Goal: Task Accomplishment & Management: Manage account settings

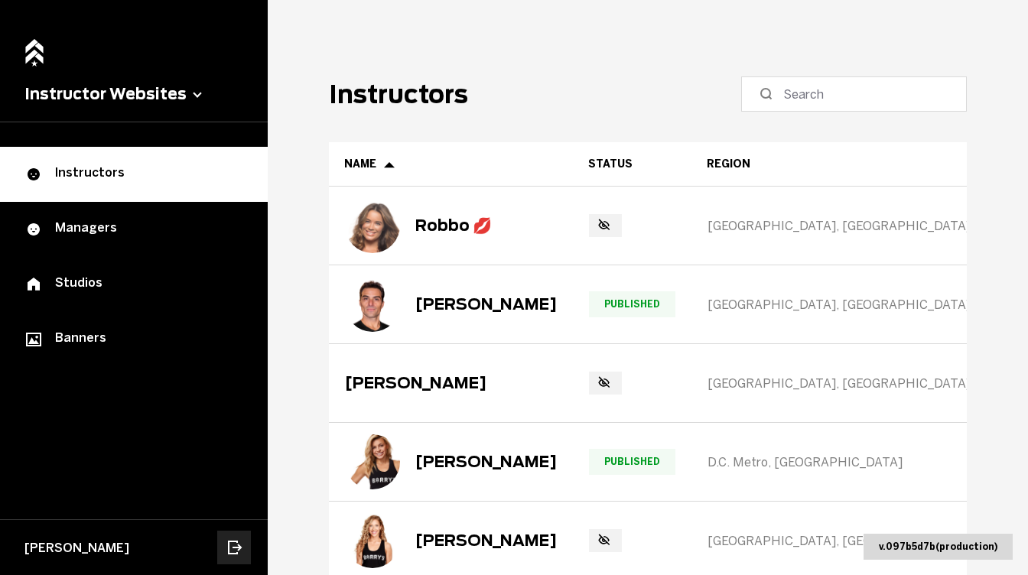
click at [227, 547] on icon "Log out" at bounding box center [234, 548] width 18 height 18
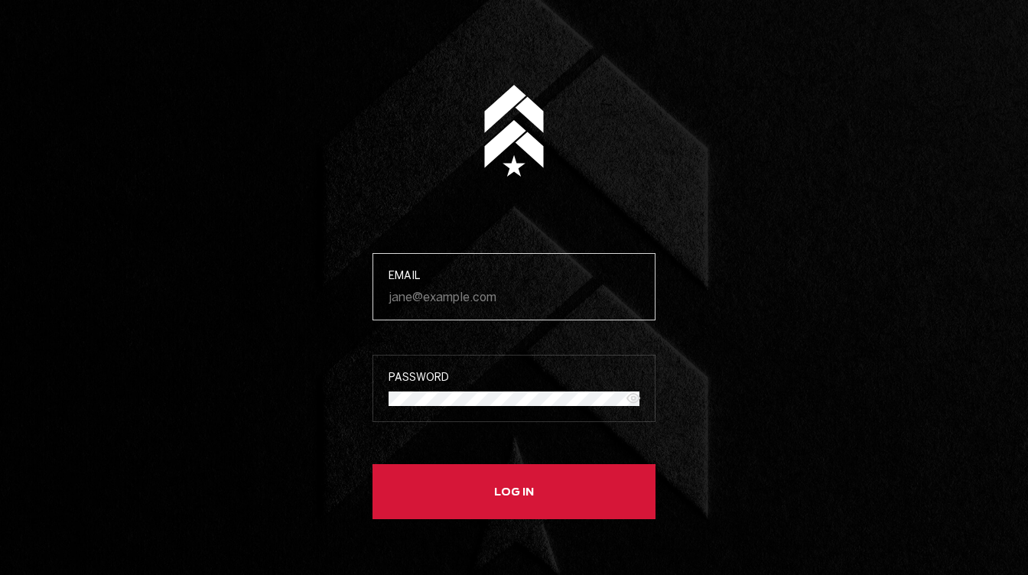
click at [449, 298] on input "Email" at bounding box center [514, 297] width 251 height 15
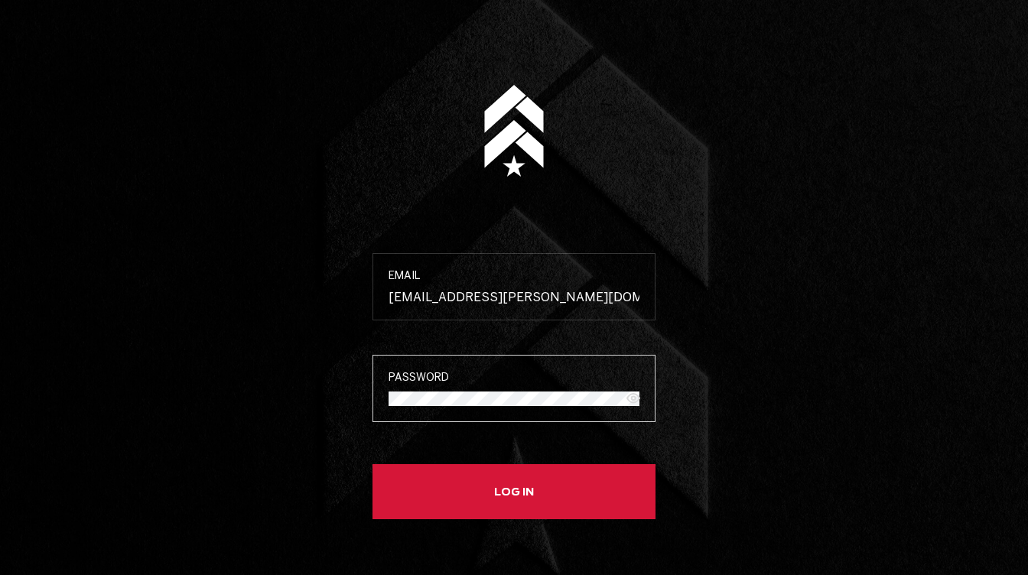
click at [373, 464] on button "Log in" at bounding box center [514, 491] width 283 height 55
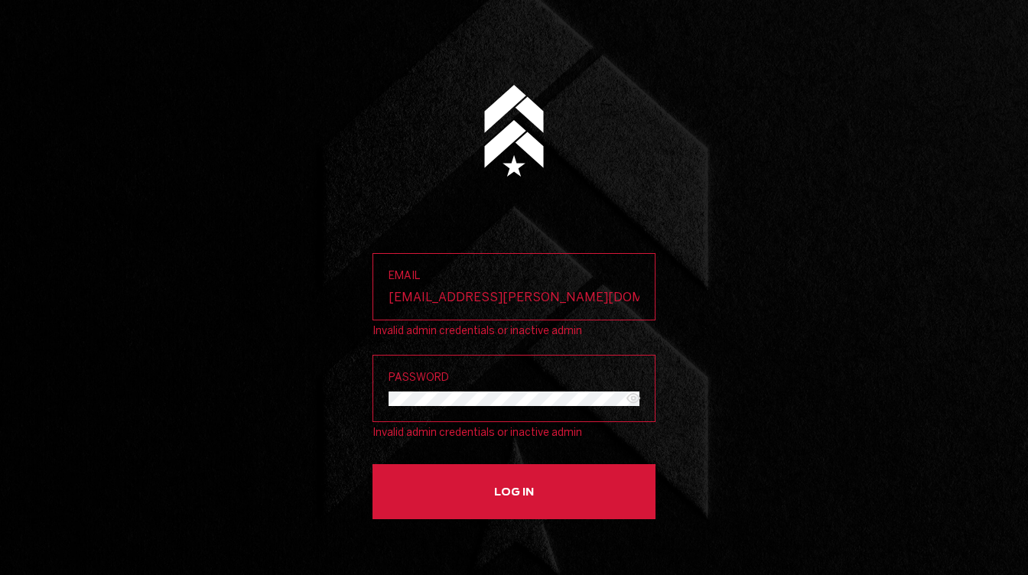
click at [471, 491] on button "Log in" at bounding box center [514, 491] width 283 height 55
click at [373, 464] on button "Log in" at bounding box center [514, 491] width 283 height 55
click at [523, 290] on input "wellington.santos@strv.com" at bounding box center [514, 297] width 251 height 15
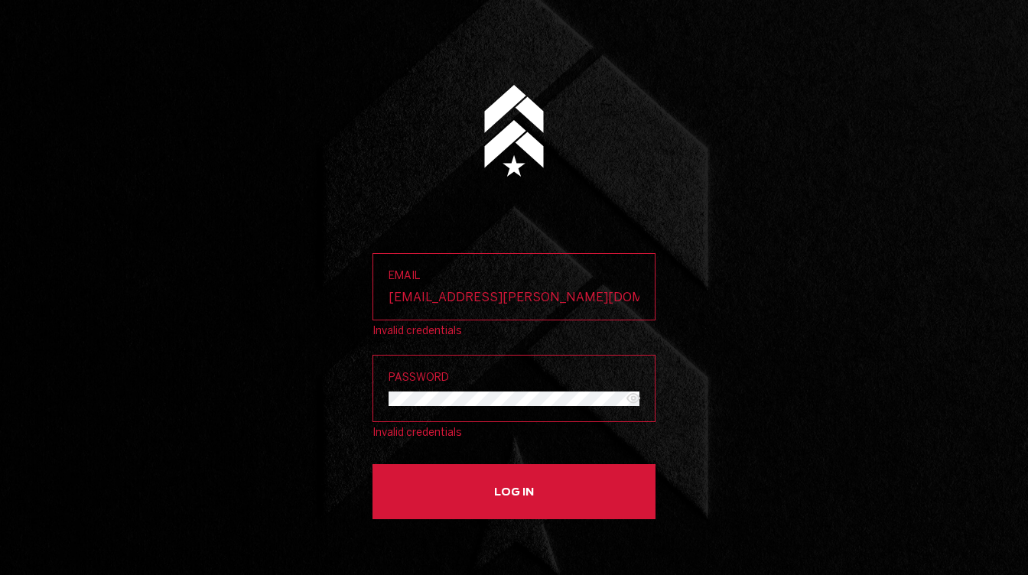
click at [523, 290] on input "wellington.santos@strv.com" at bounding box center [514, 297] width 251 height 15
type input "wlss.lucas@gmail.com"
click at [373, 464] on button "Log in" at bounding box center [514, 491] width 283 height 55
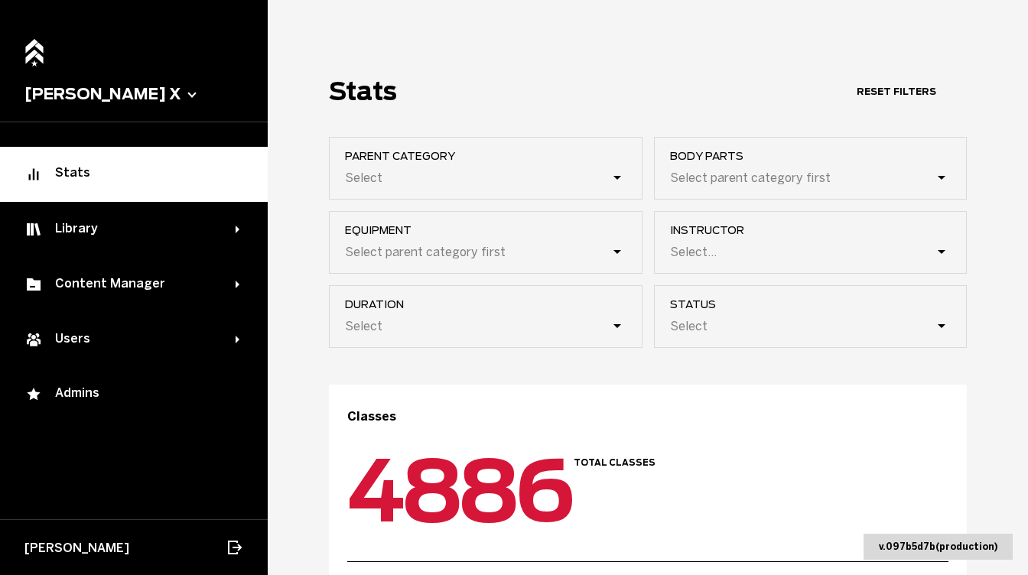
click at [88, 104] on span "Barry’s X" at bounding box center [134, 95] width 268 height 56
click at [92, 90] on button "Barry’s X" at bounding box center [133, 94] width 219 height 18
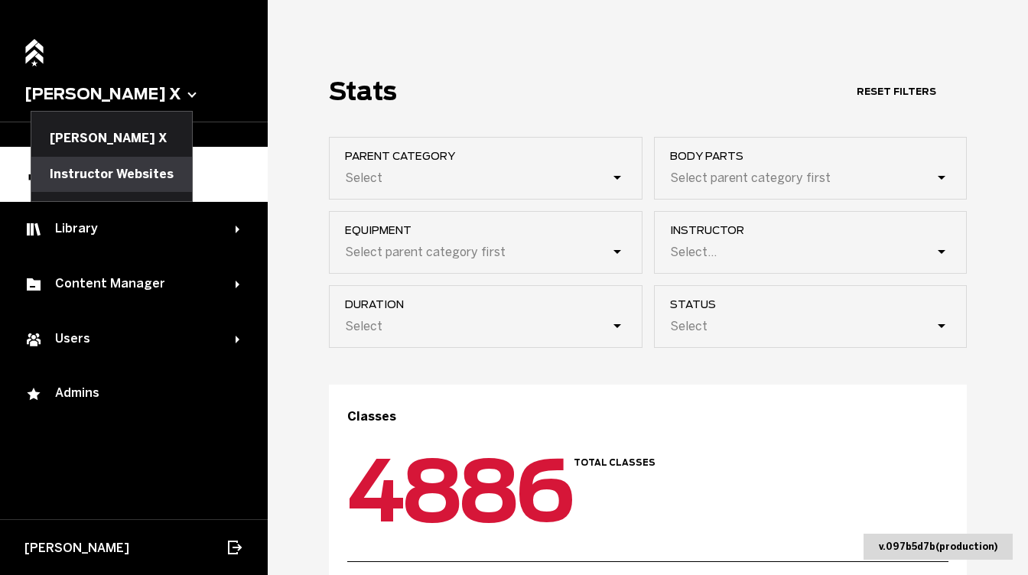
click at [83, 176] on button "Instructor Websites" at bounding box center [111, 174] width 161 height 35
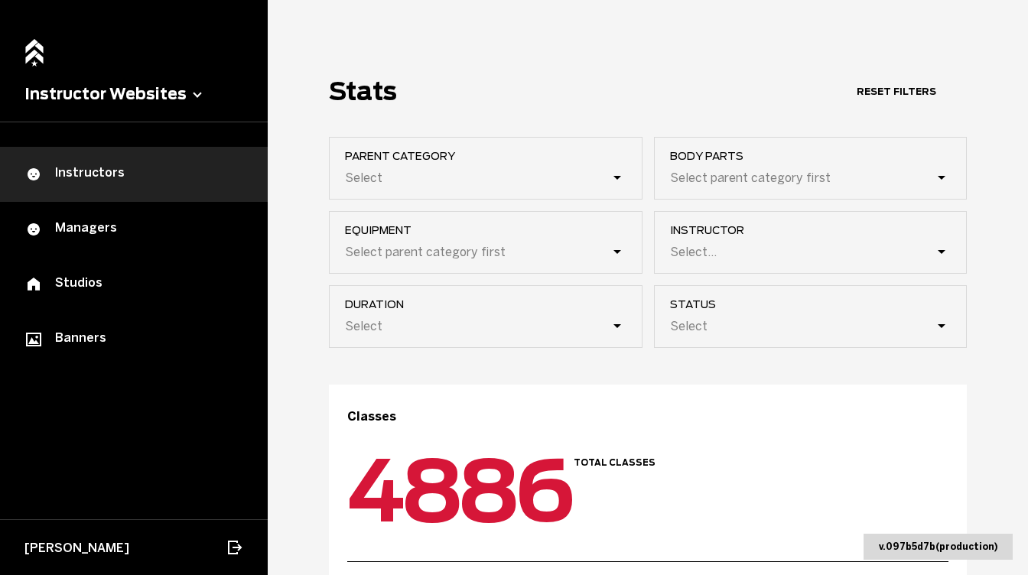
click at [148, 179] on div "Instructors" at bounding box center [133, 174] width 219 height 18
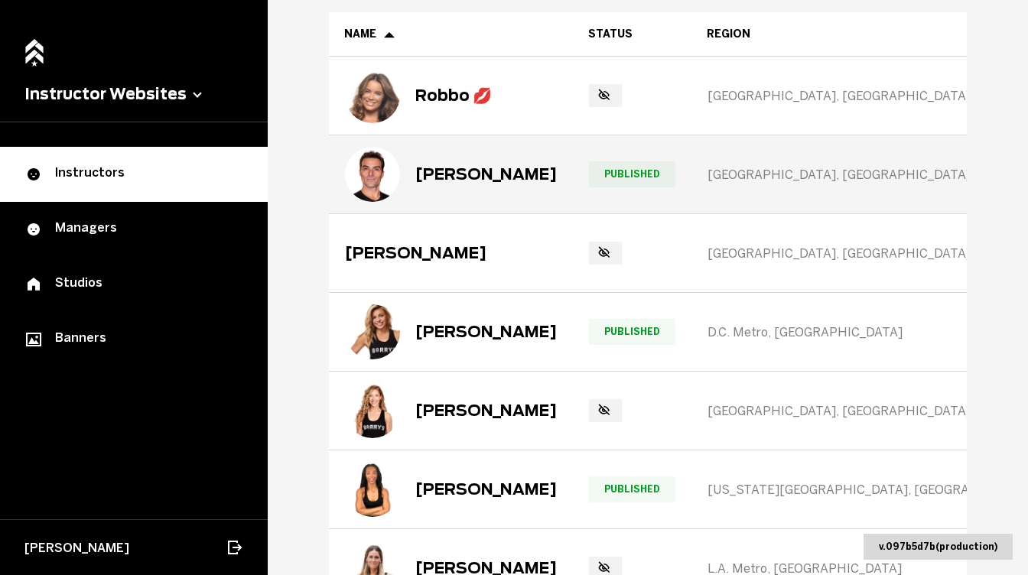
scroll to position [146, 0]
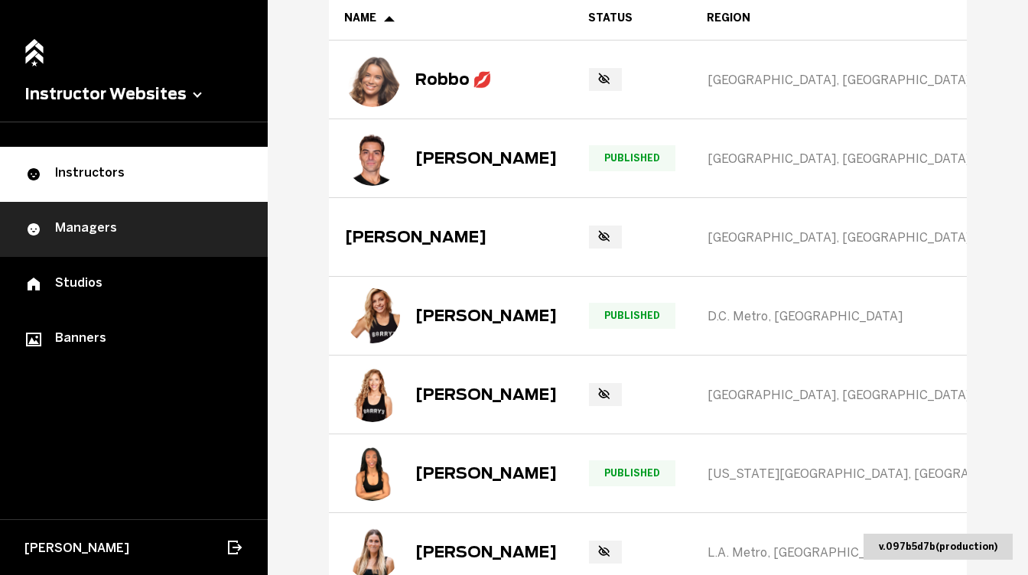
click at [213, 237] on link "Managers" at bounding box center [134, 229] width 268 height 55
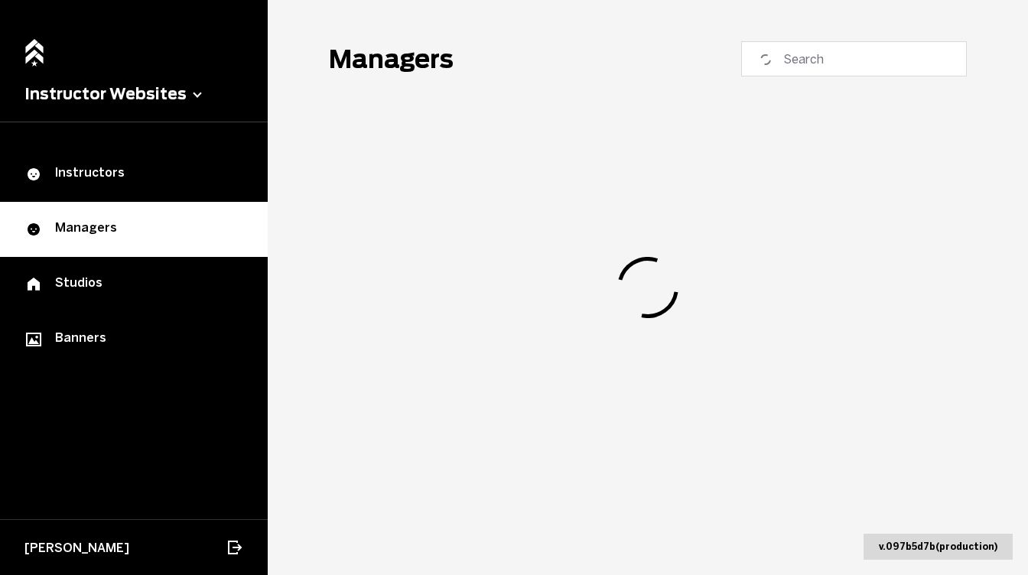
scroll to position [35, 0]
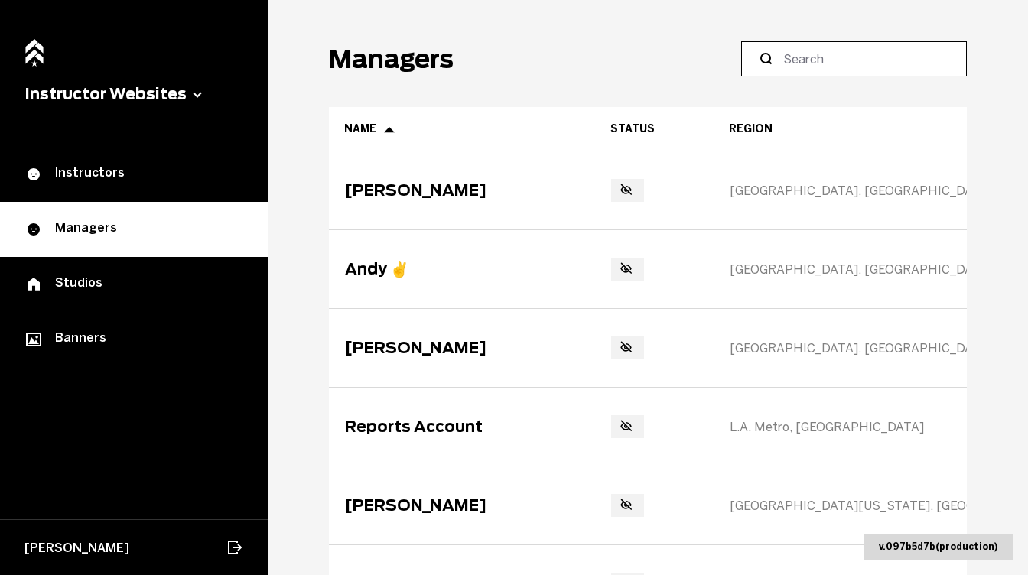
click at [810, 67] on input at bounding box center [860, 59] width 152 height 18
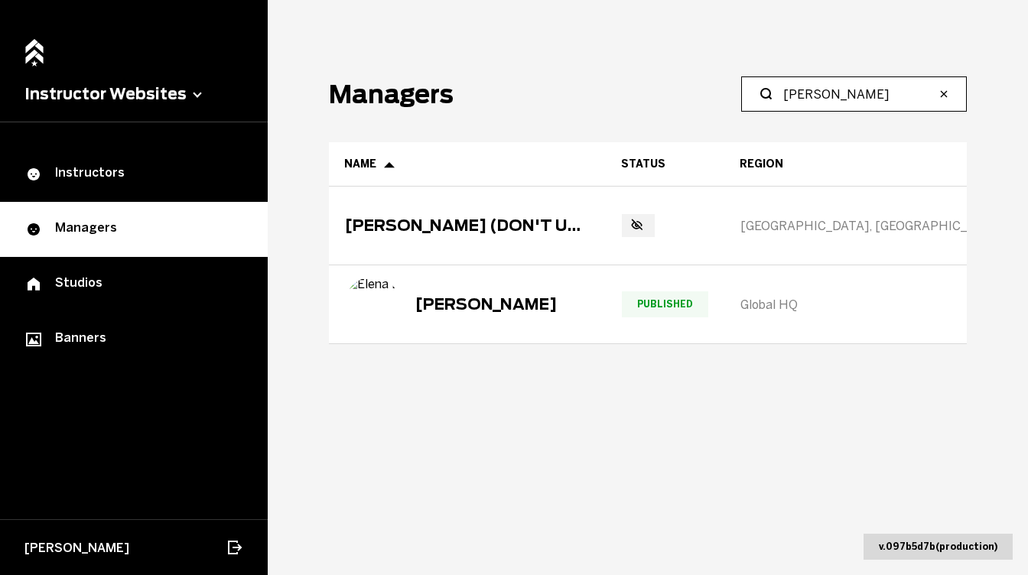
scroll to position [0, 0]
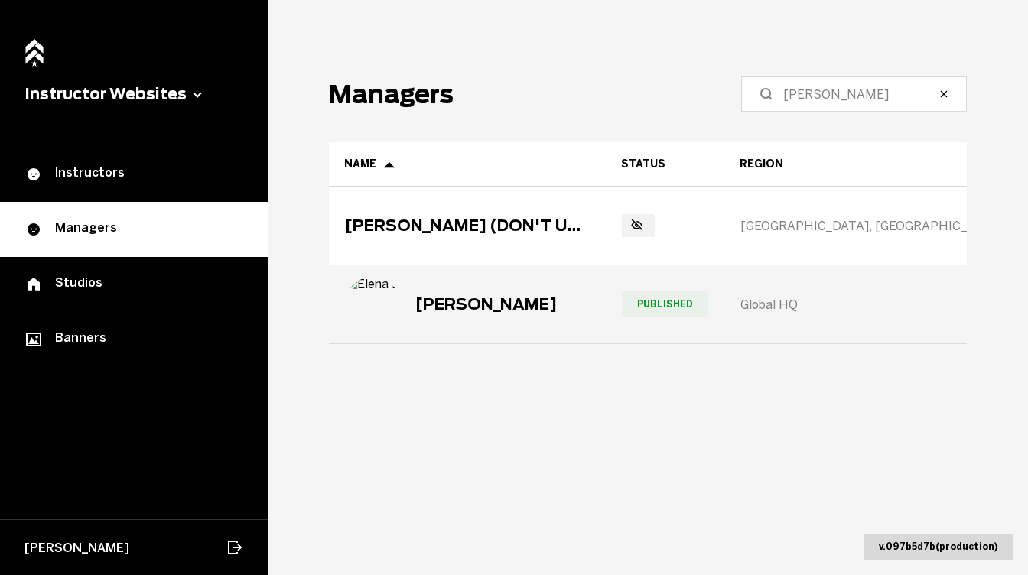
click at [533, 295] on div "Elena Edwards" at bounding box center [487, 304] width 142 height 18
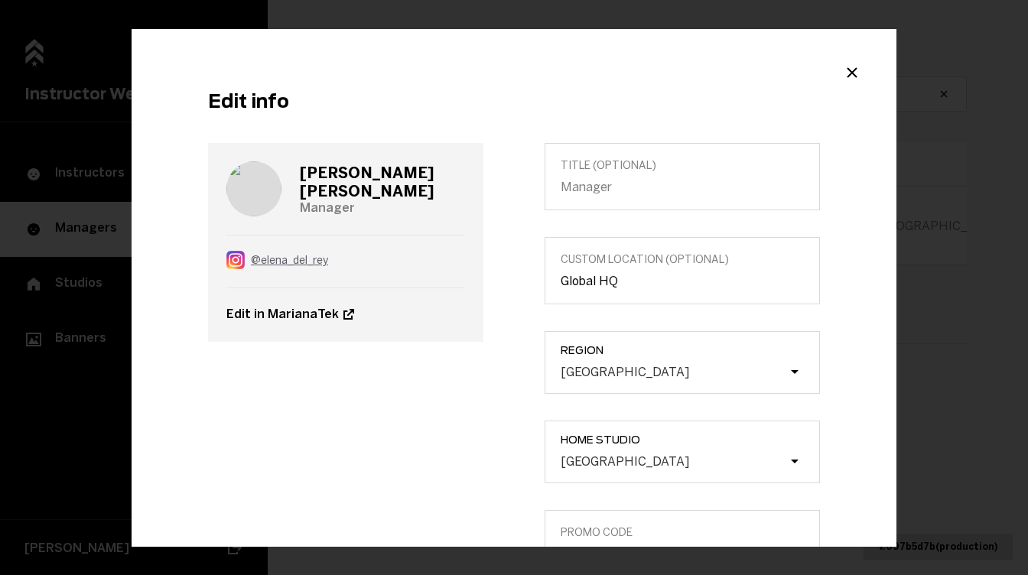
click at [296, 262] on link "@ elena_del_rey" at bounding box center [346, 261] width 239 height 53
click at [854, 80] on icon "Close modal" at bounding box center [852, 72] width 18 height 18
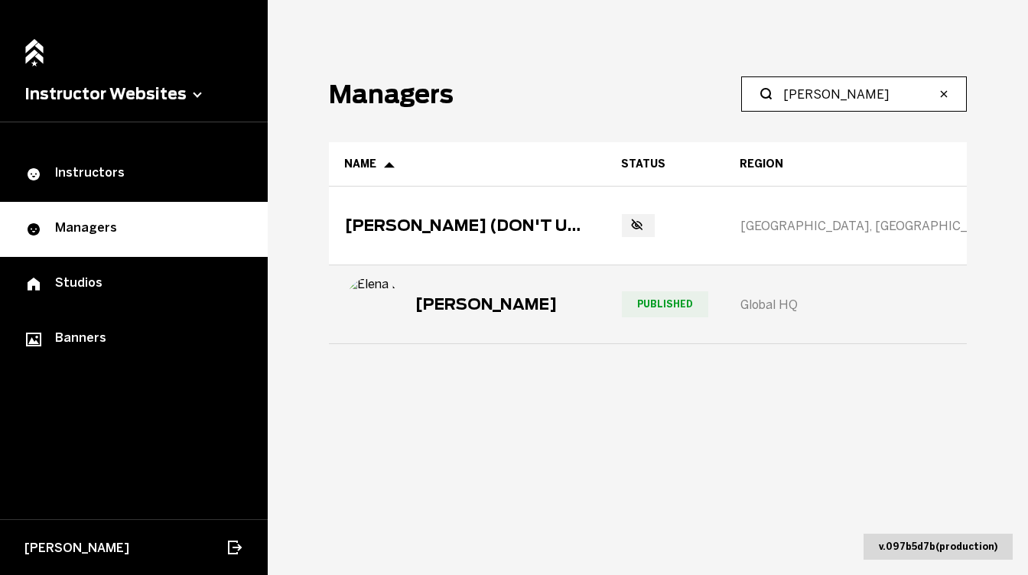
click at [819, 94] on input "elena" at bounding box center [860, 94] width 152 height 18
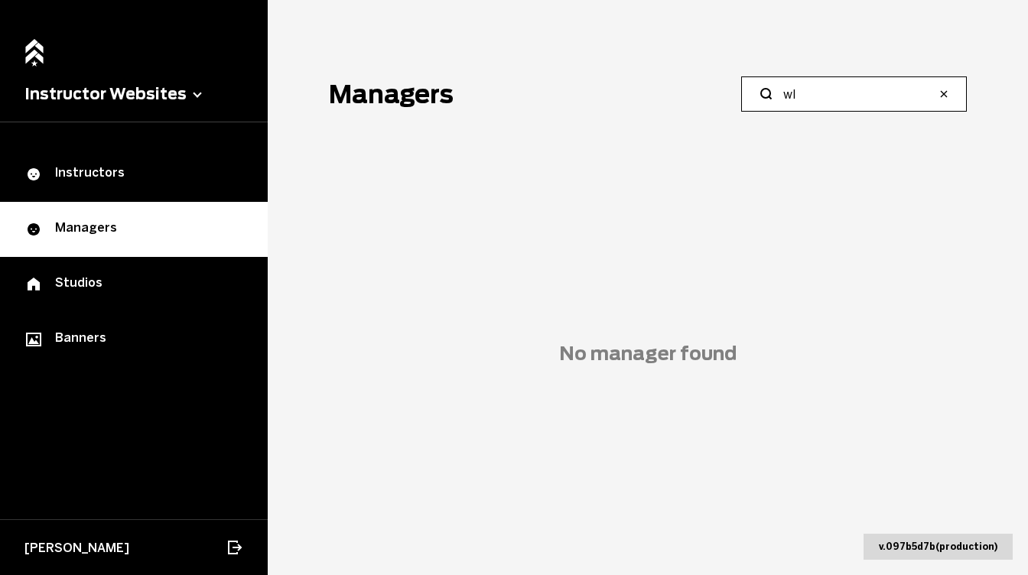
type input "w"
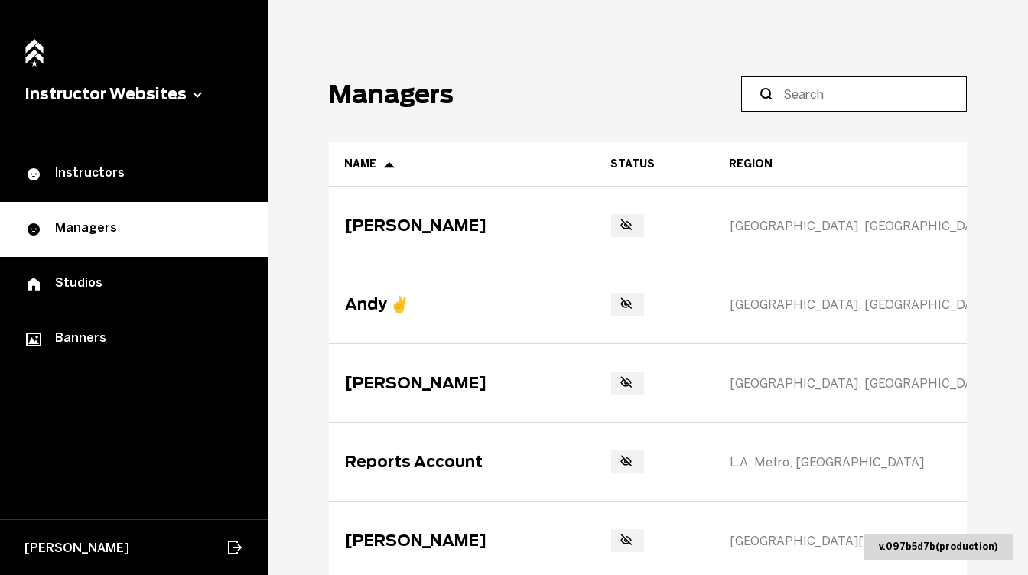
click at [815, 85] on input at bounding box center [860, 94] width 152 height 18
paste input "Colin Owensby"
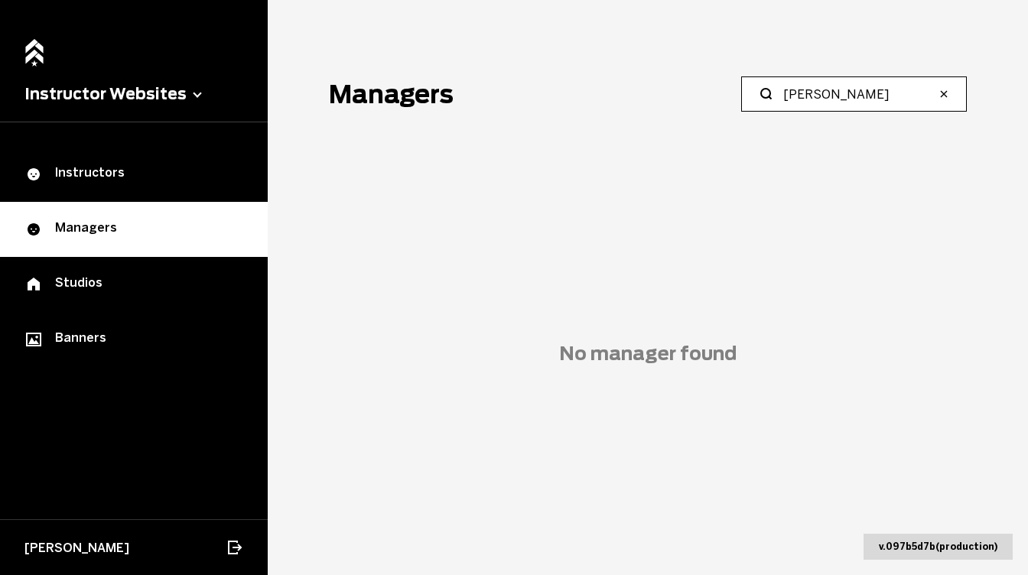
click at [816, 95] on input "Colin Owensby" at bounding box center [860, 94] width 152 height 18
paste input "Lauren Till"
type input "L"
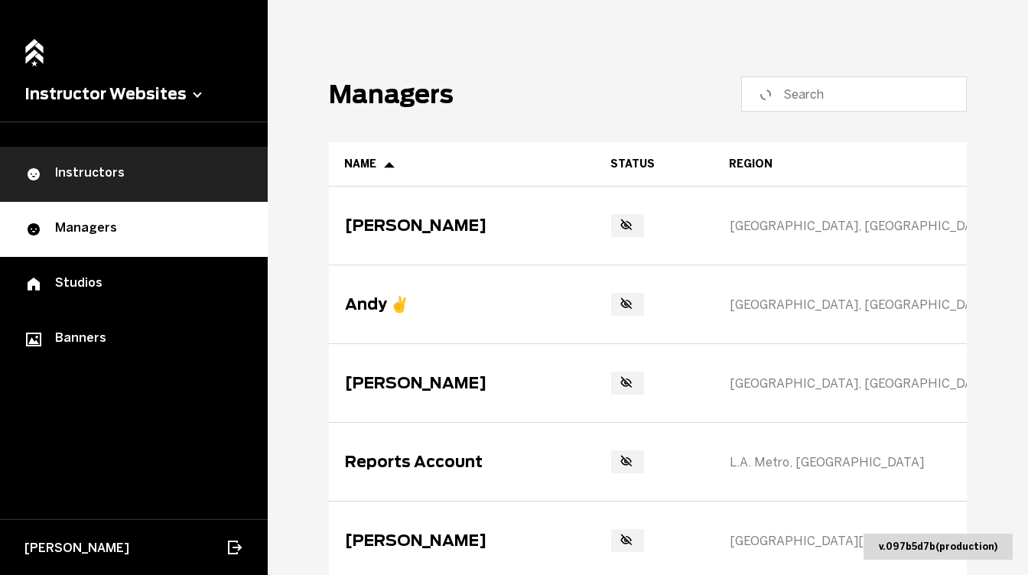
click at [184, 165] on div "Instructors" at bounding box center [133, 174] width 219 height 18
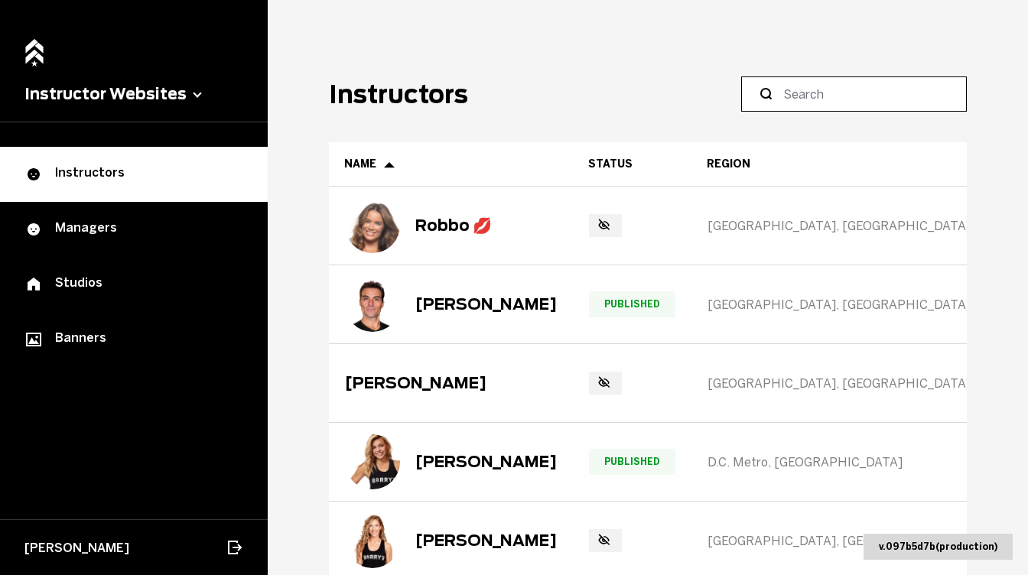
click at [820, 102] on input at bounding box center [860, 94] width 152 height 18
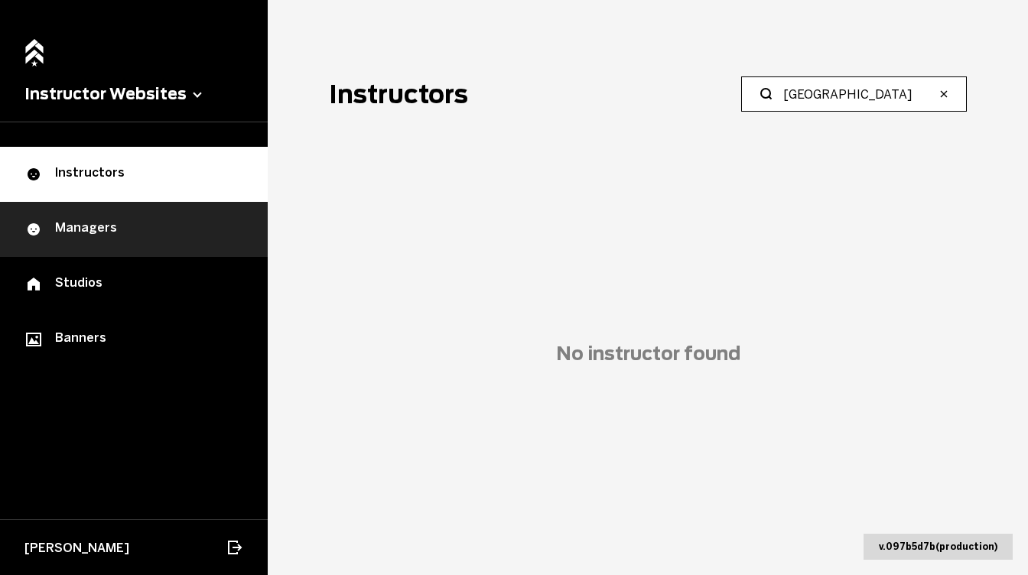
type input "wellington"
click at [195, 214] on link "Managers" at bounding box center [134, 229] width 268 height 55
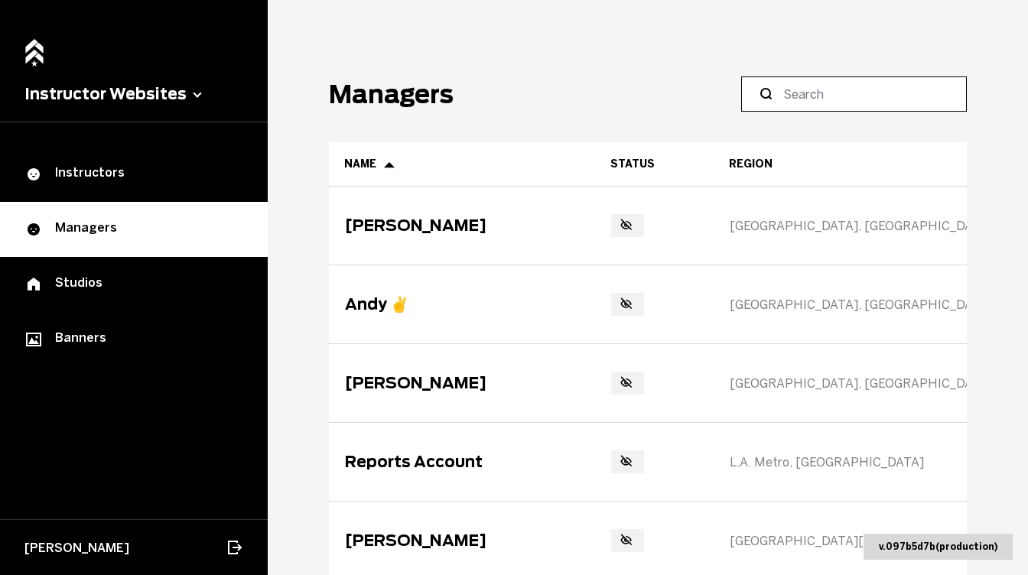
click at [816, 93] on input at bounding box center [860, 94] width 152 height 18
type input "wellington"
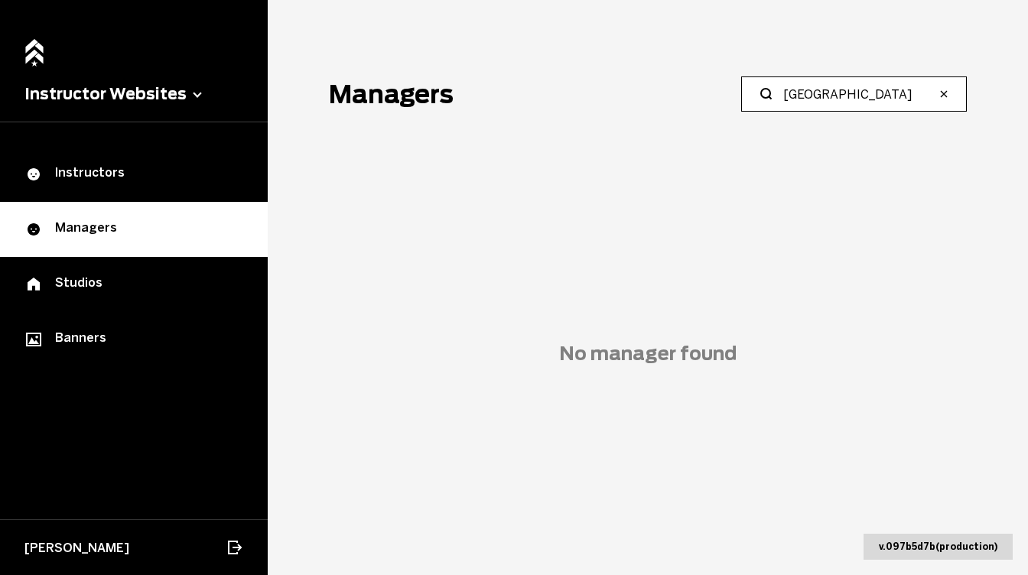
click at [836, 100] on input "wellington" at bounding box center [860, 94] width 152 height 18
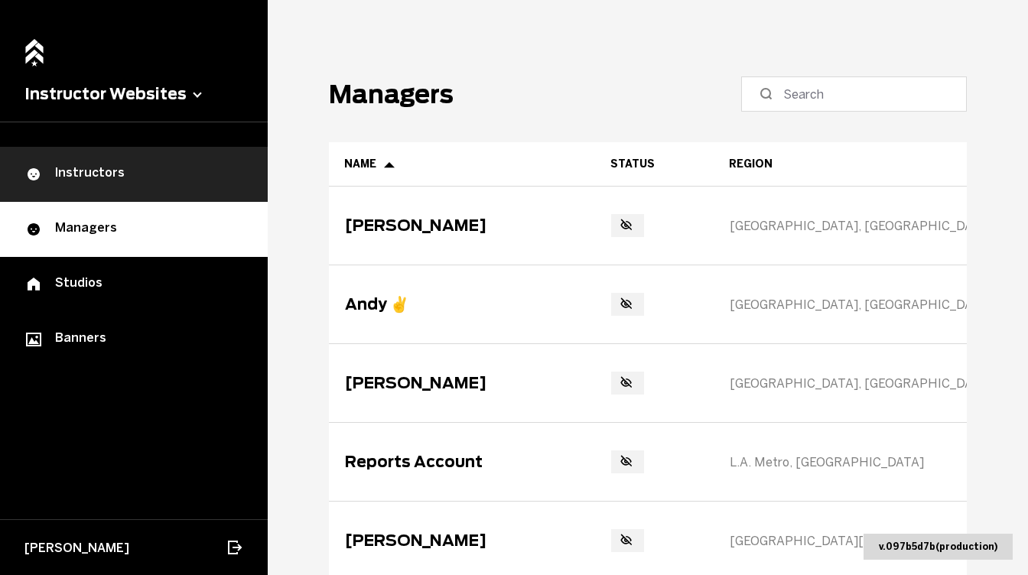
click at [146, 179] on div "Instructors" at bounding box center [133, 174] width 219 height 18
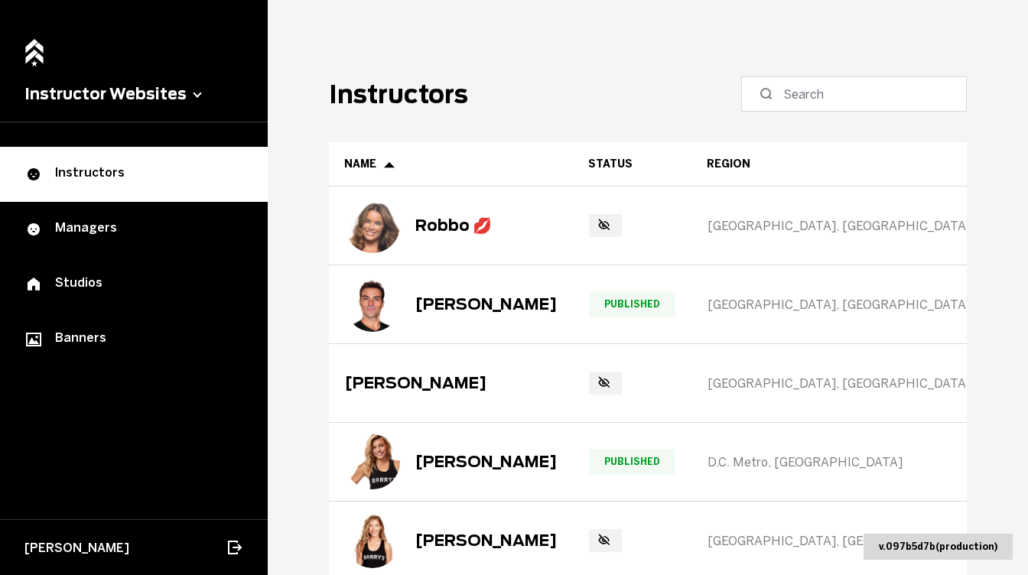
click at [114, 95] on button "Instructor Websites" at bounding box center [133, 94] width 219 height 18
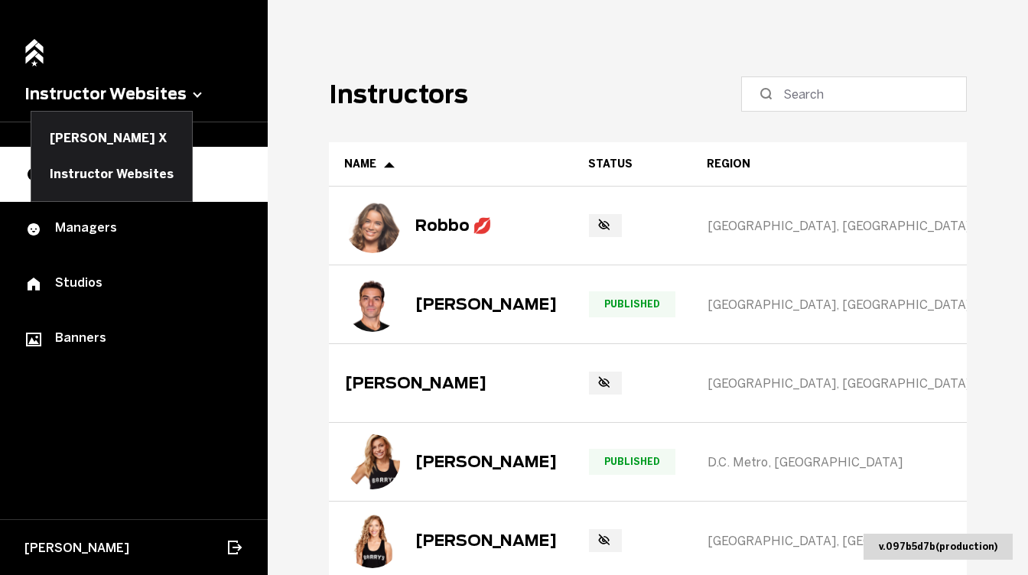
click at [271, 69] on main "Instructors Name Status Region Studio Promo Code Extra Socials Shopify Picks Ro…" at bounding box center [648, 287] width 761 height 575
click at [319, 134] on main "Instructors Name Status Region Studio Promo Code Extra Socials Shopify Picks Ro…" at bounding box center [648, 287] width 761 height 575
click at [74, 140] on button "Barry’s X" at bounding box center [111, 138] width 161 height 35
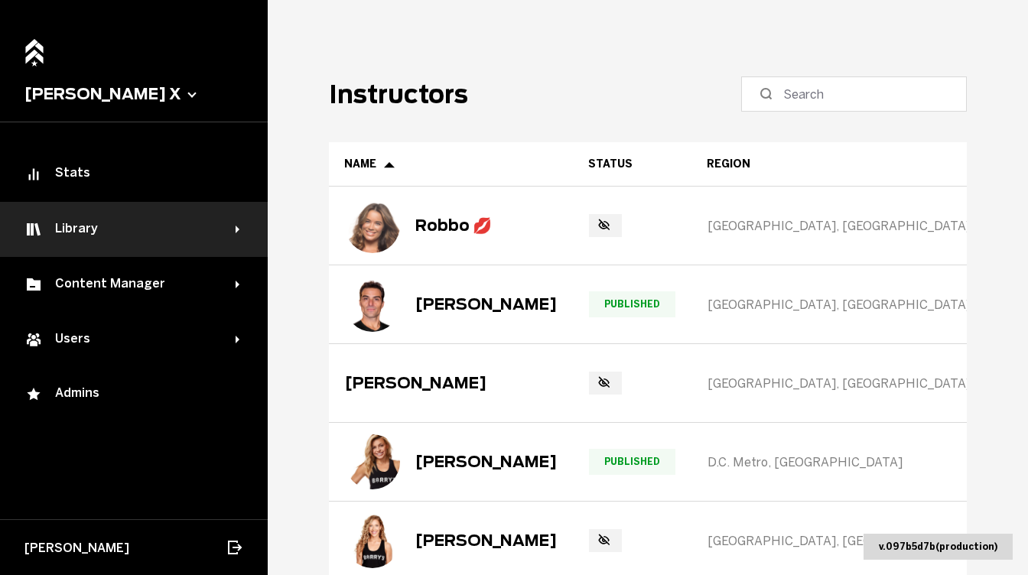
click at [111, 234] on div "Library" at bounding box center [129, 229] width 211 height 18
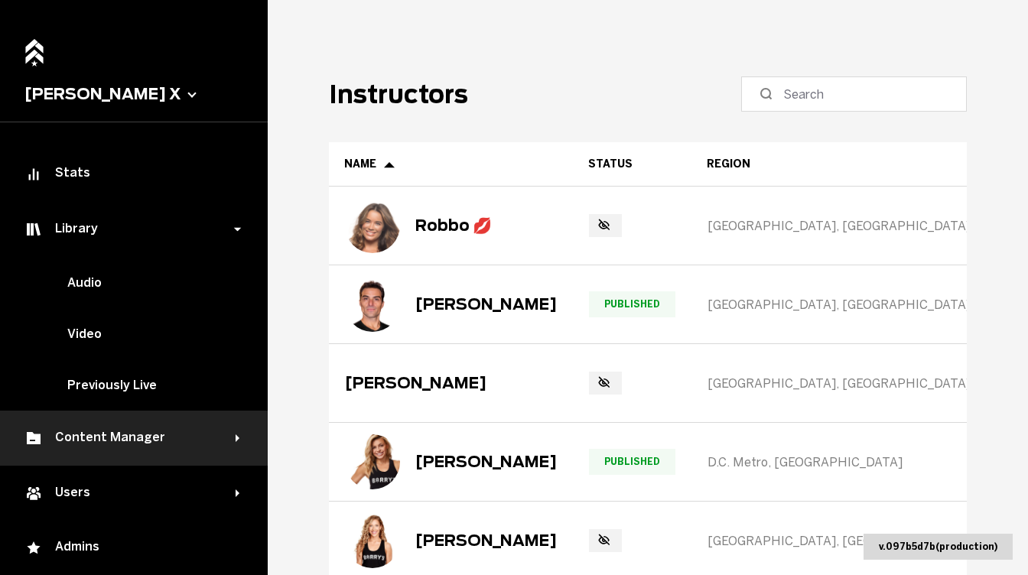
click at [125, 422] on div "Content Manager" at bounding box center [134, 438] width 268 height 55
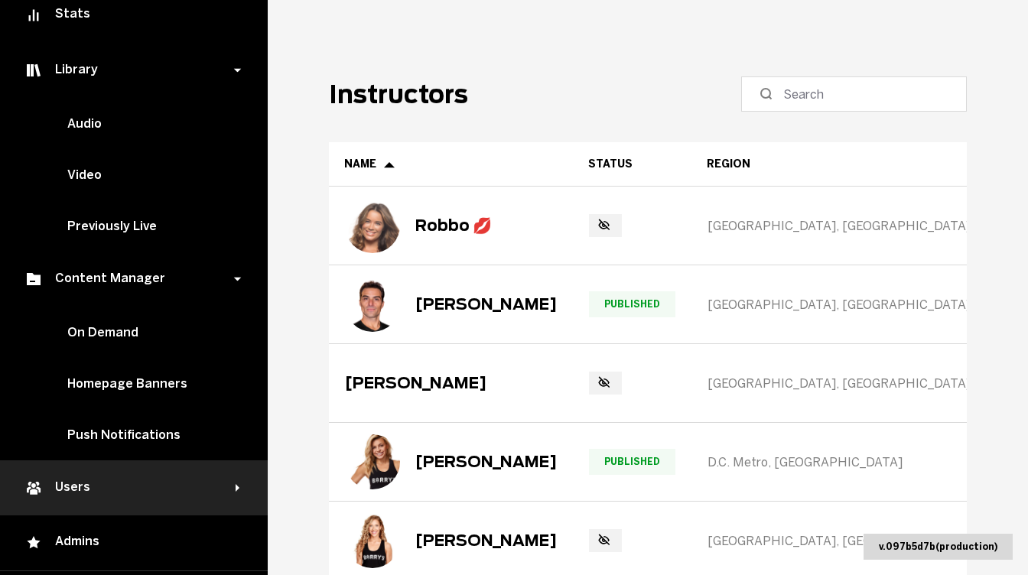
click at [120, 475] on div "Users" at bounding box center [134, 488] width 268 height 55
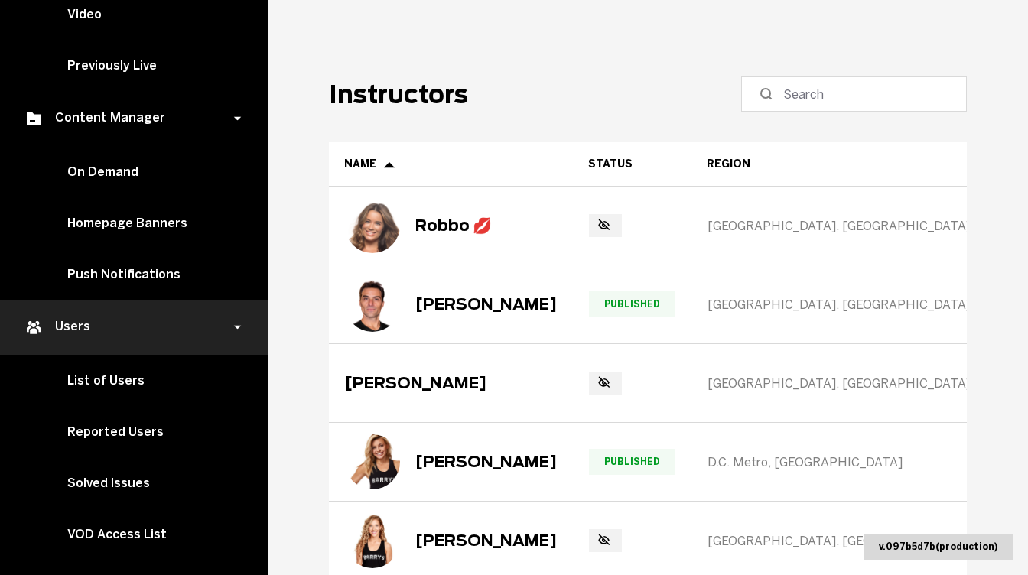
scroll to position [331, 0]
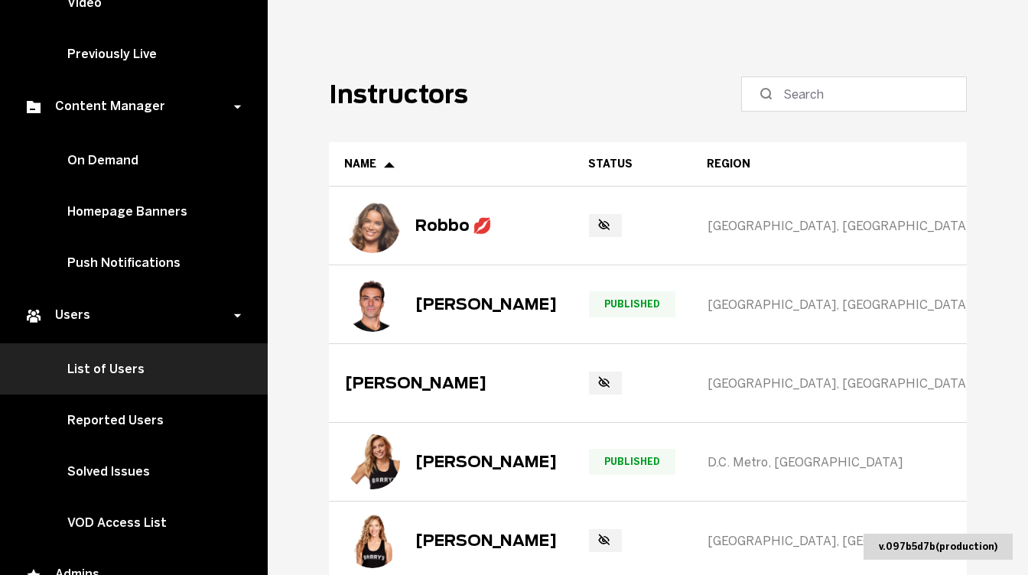
click at [109, 360] on link "List of Users" at bounding box center [134, 369] width 268 height 51
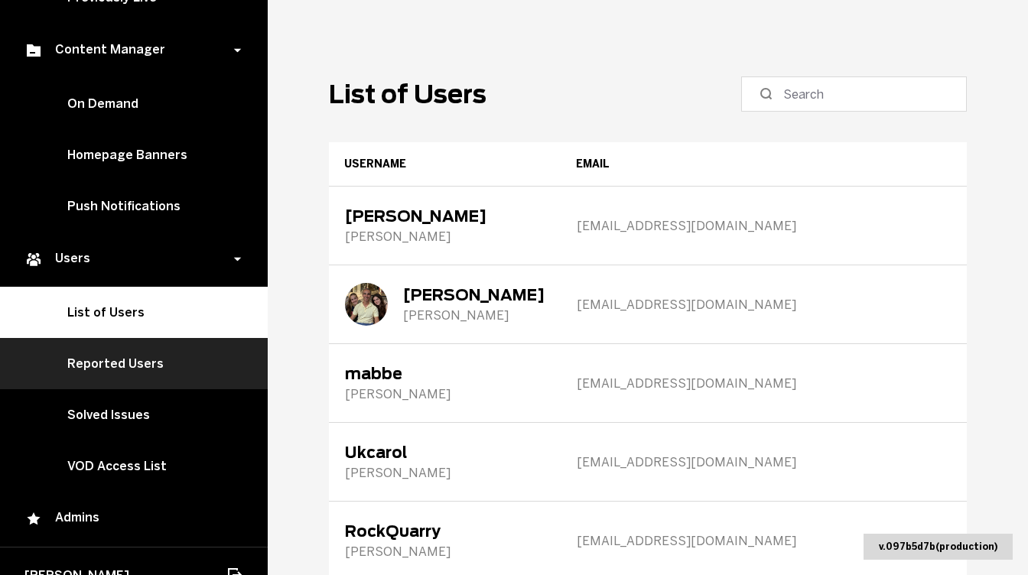
scroll to position [412, 0]
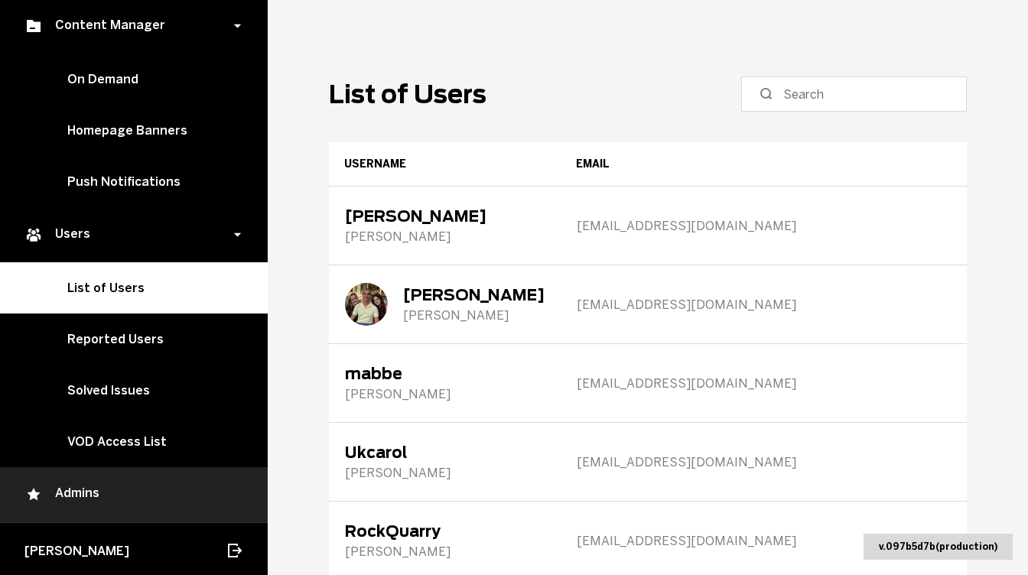
click at [122, 502] on link "Admins" at bounding box center [134, 495] width 268 height 55
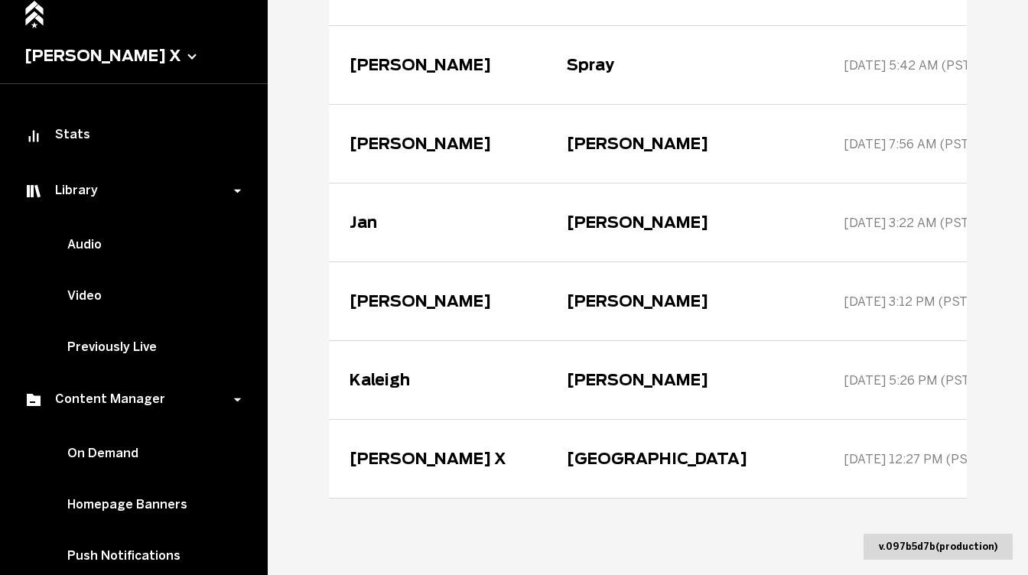
scroll to position [35, 0]
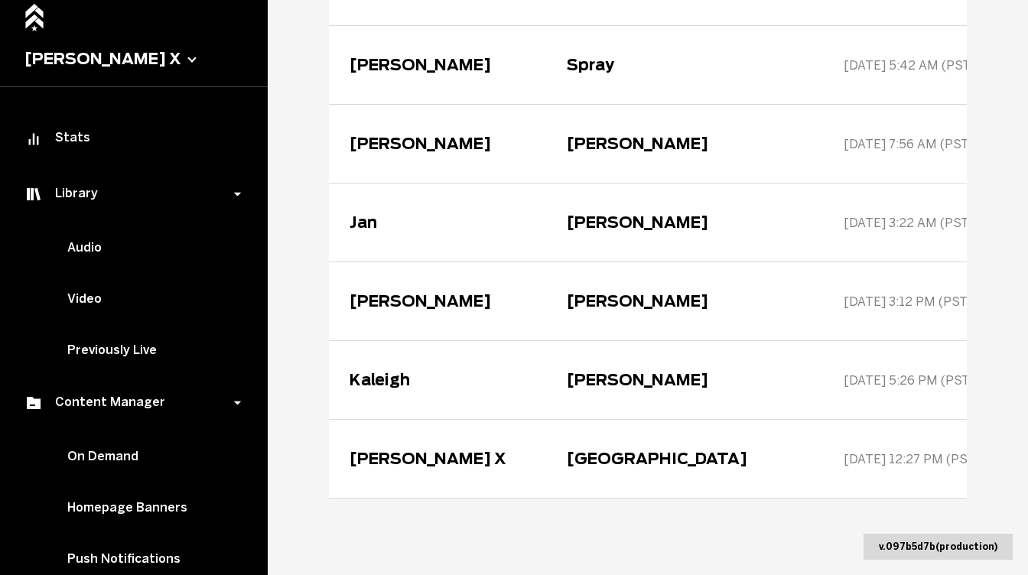
click at [83, 66] on span "Barry’s X" at bounding box center [134, 59] width 268 height 56
click at [87, 52] on button "Barry’s X" at bounding box center [133, 59] width 219 height 18
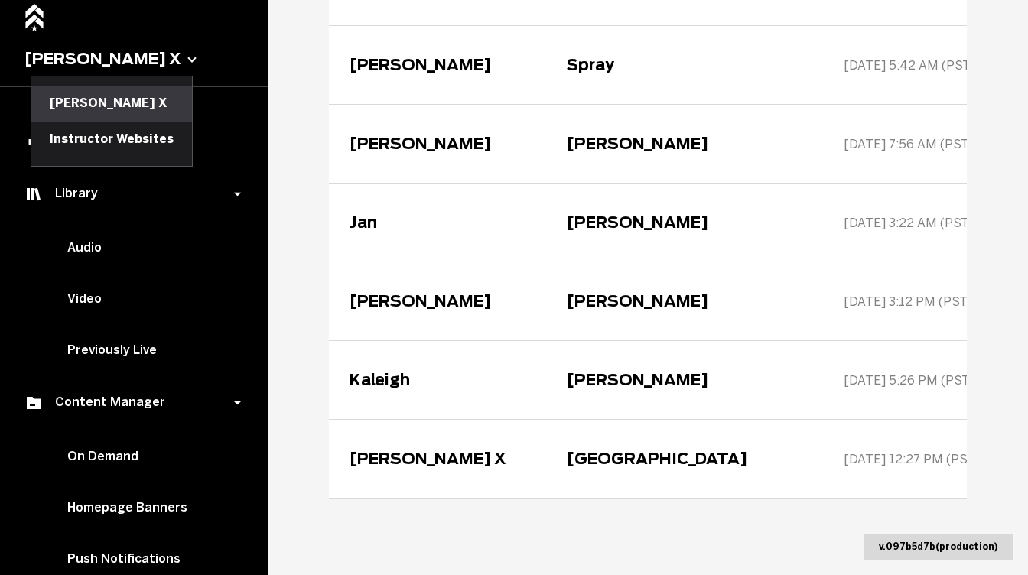
click at [97, 100] on button "Barry’s X" at bounding box center [111, 103] width 161 height 35
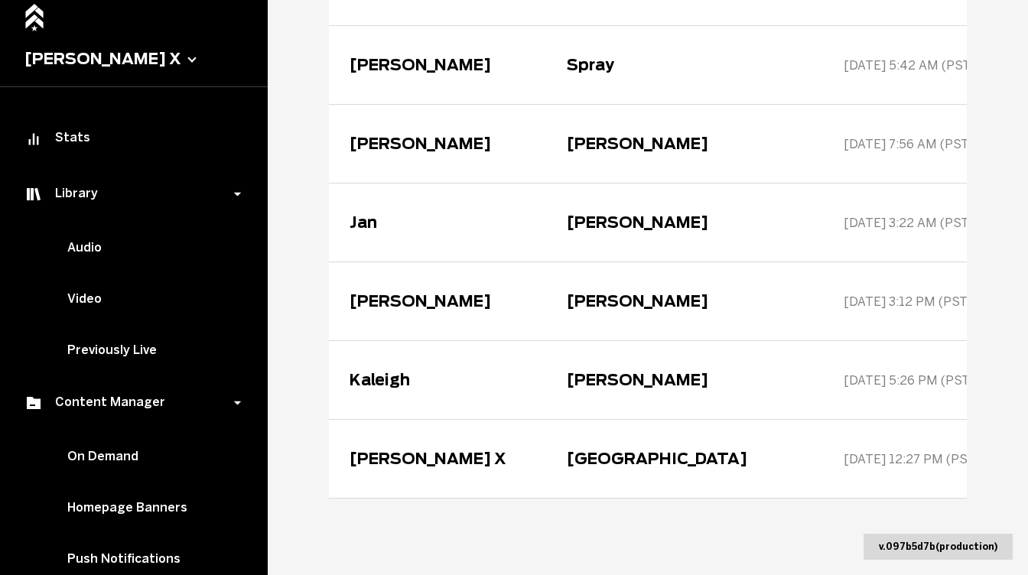
click at [77, 59] on button "Barry’s X" at bounding box center [133, 59] width 219 height 18
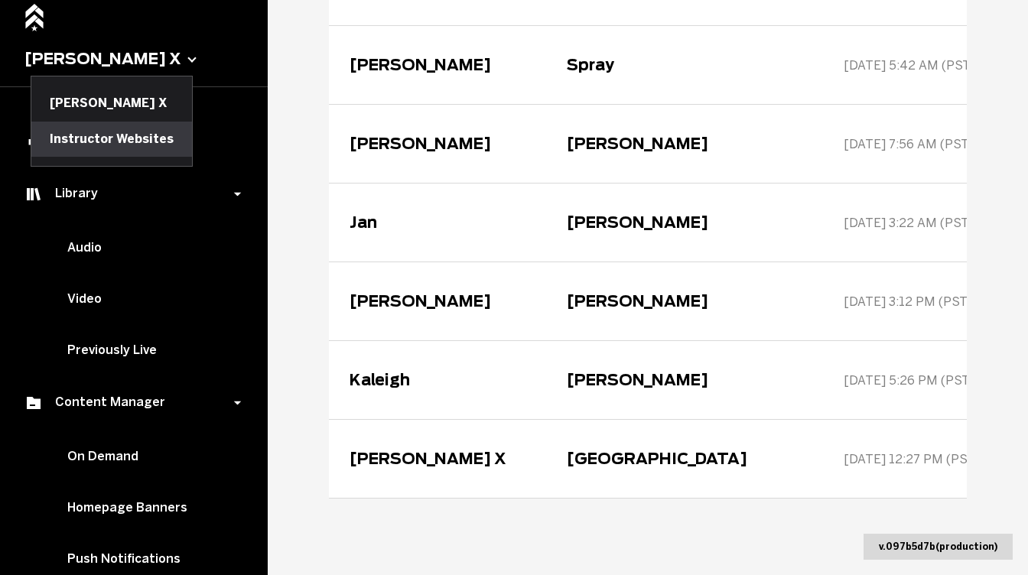
click at [83, 131] on button "Instructor Websites" at bounding box center [111, 139] width 161 height 35
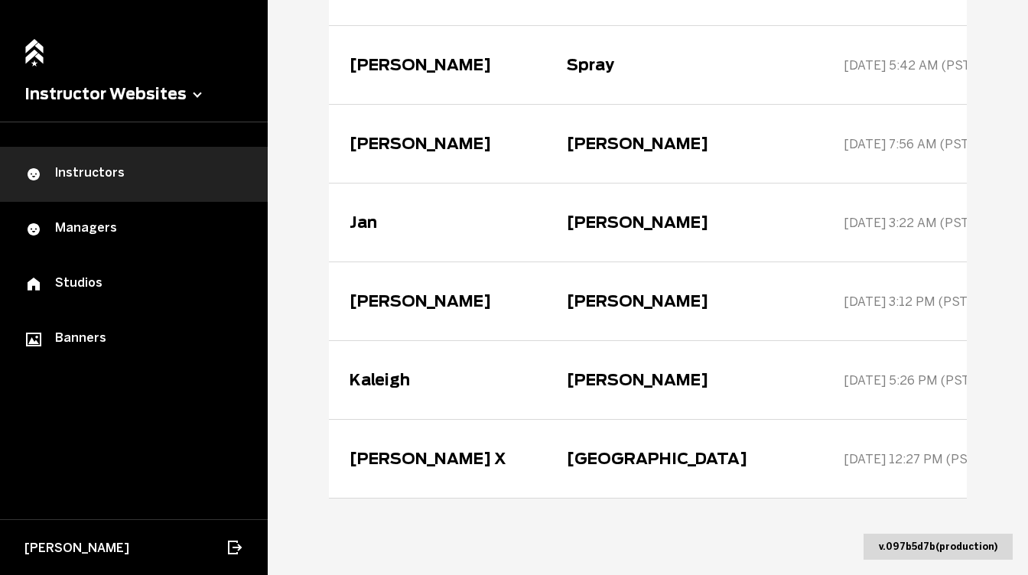
click at [100, 179] on div "Instructors" at bounding box center [133, 174] width 219 height 18
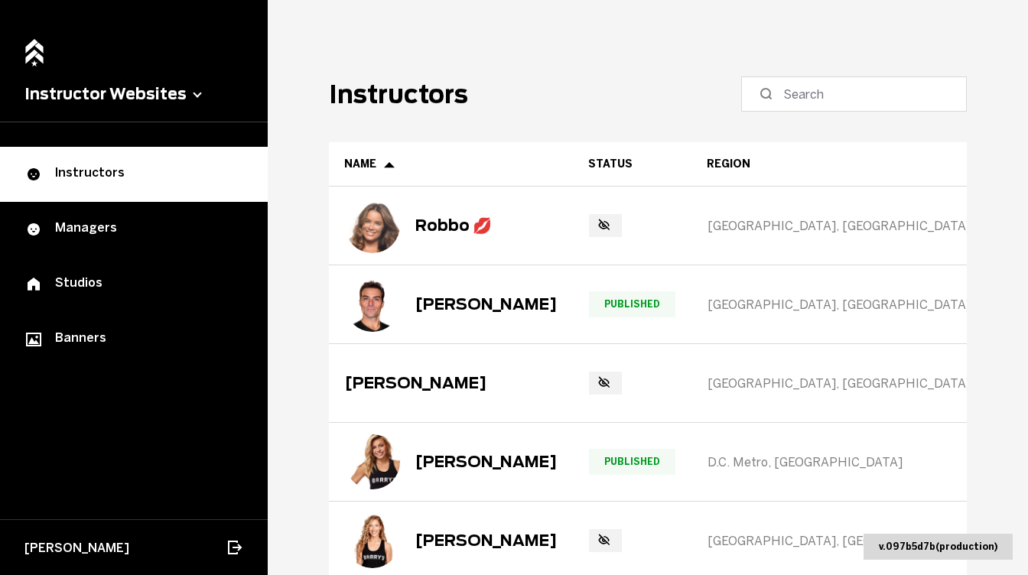
scroll to position [19, 0]
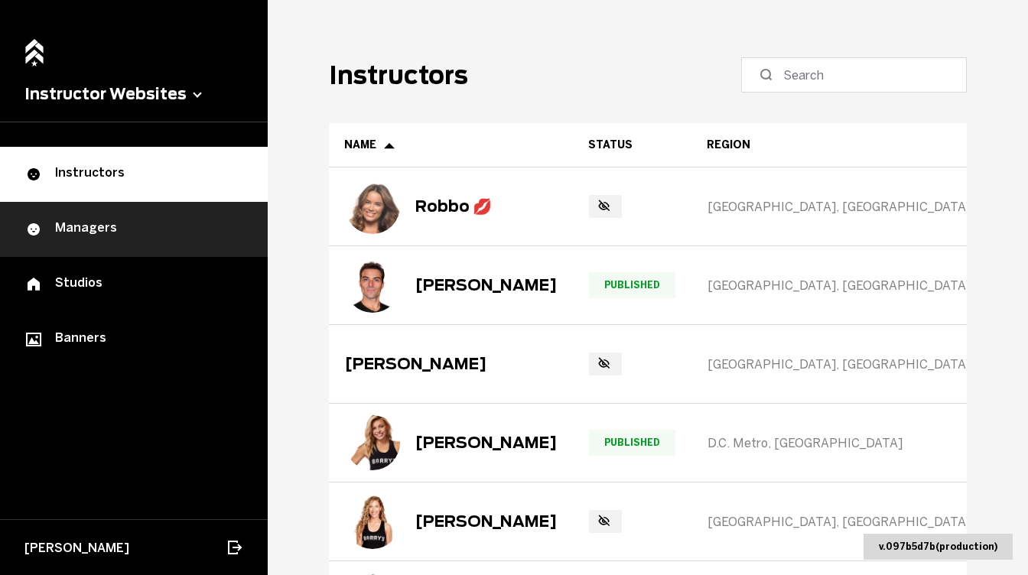
click at [170, 234] on div "Managers" at bounding box center [133, 229] width 219 height 18
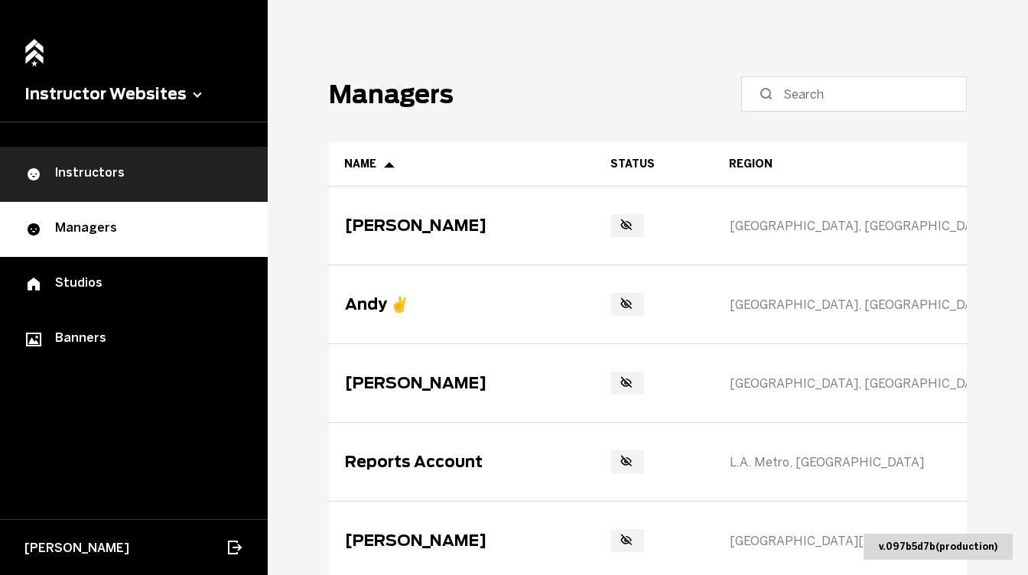
click at [217, 185] on link "Instructors" at bounding box center [134, 174] width 268 height 55
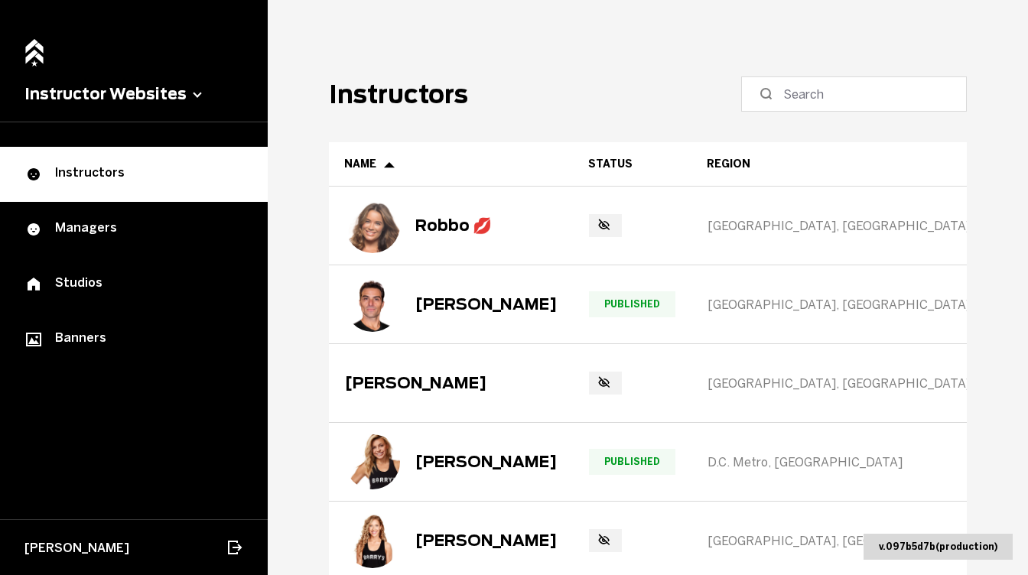
click at [785, 113] on main "Instructors Name Status Region Studio Promo Code Extra Socials Shopify Picks Ro…" at bounding box center [648, 287] width 761 height 575
click at [799, 99] on label at bounding box center [854, 94] width 226 height 35
click at [799, 99] on input at bounding box center [860, 94] width 152 height 18
paste input "Lauren Till"
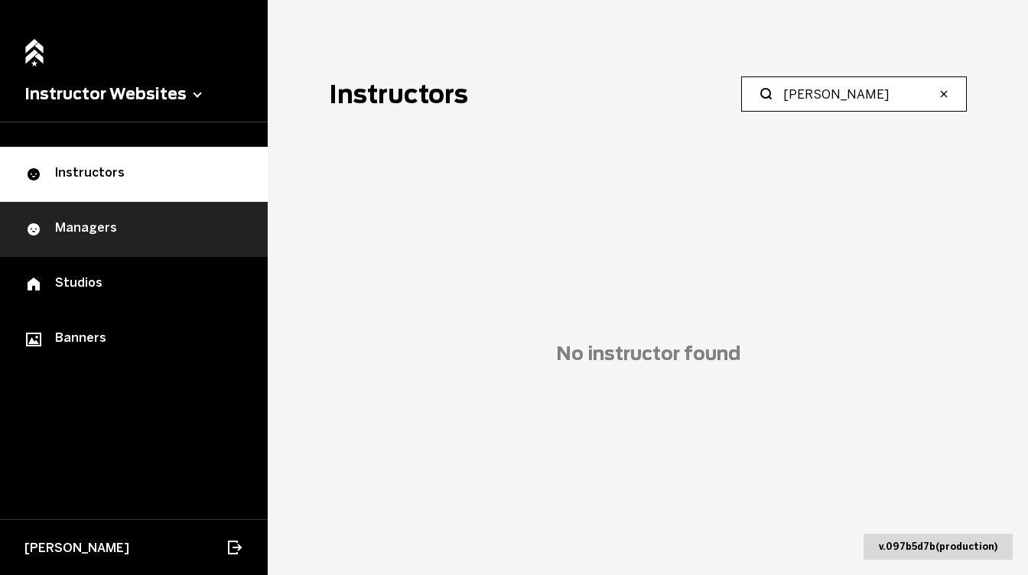
type input "Lauren Till"
click at [193, 225] on div "Managers" at bounding box center [133, 229] width 219 height 18
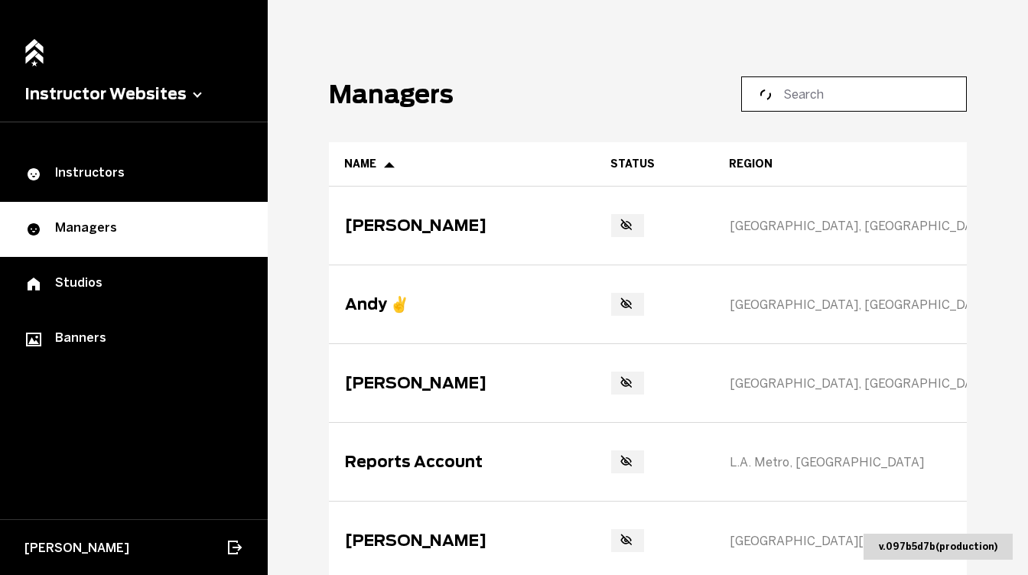
click at [809, 91] on input at bounding box center [860, 94] width 152 height 18
paste input "Lauren Till"
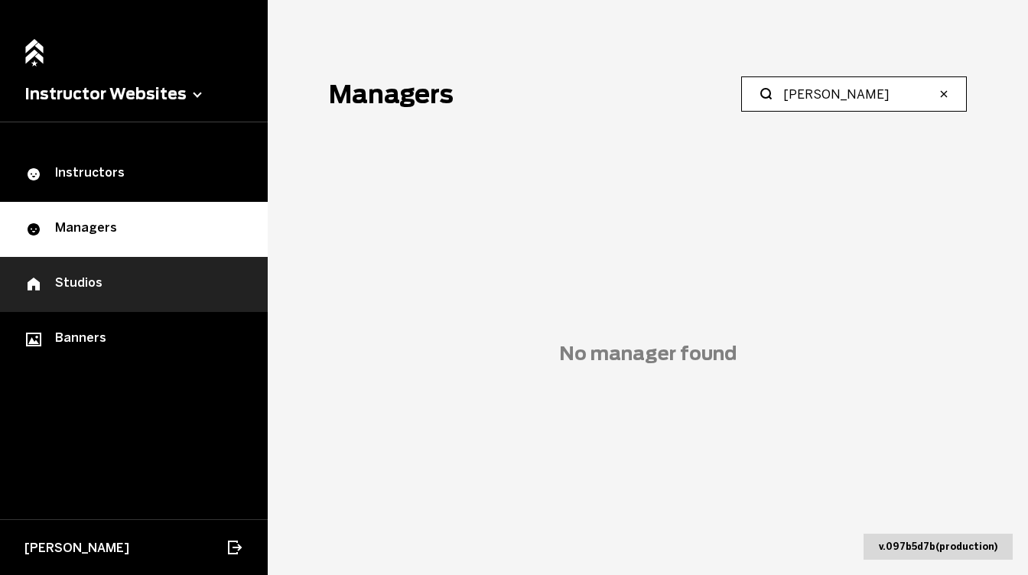
type input "Lauren Till"
click at [167, 266] on link "Studios" at bounding box center [134, 284] width 268 height 55
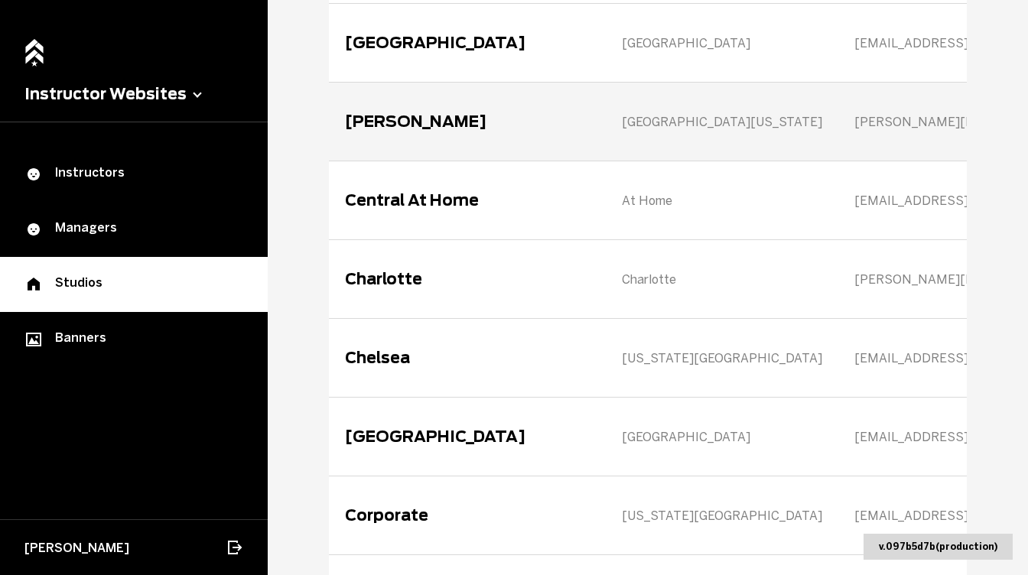
scroll to position [1519, 0]
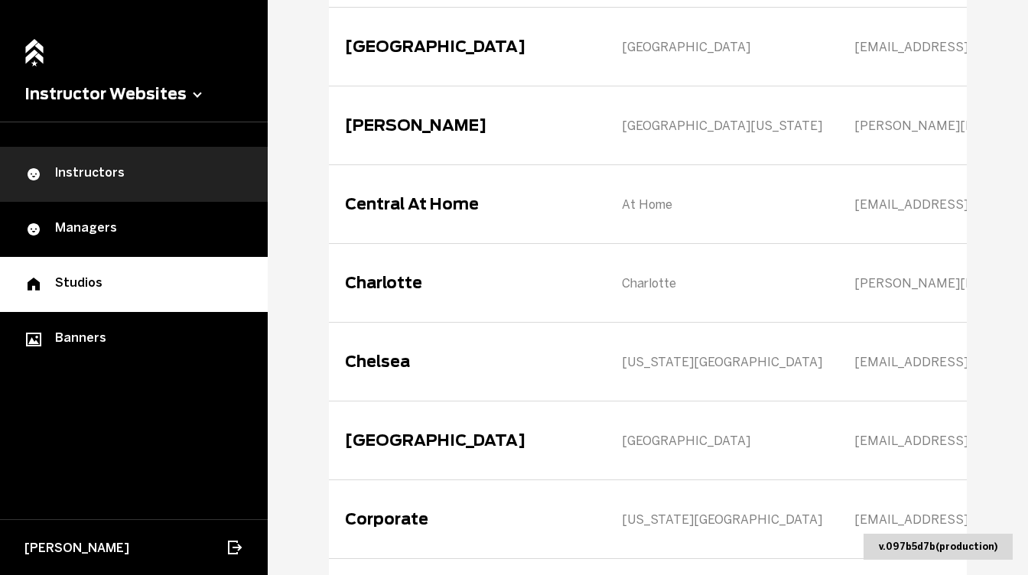
click at [158, 174] on div "Instructors" at bounding box center [133, 174] width 219 height 18
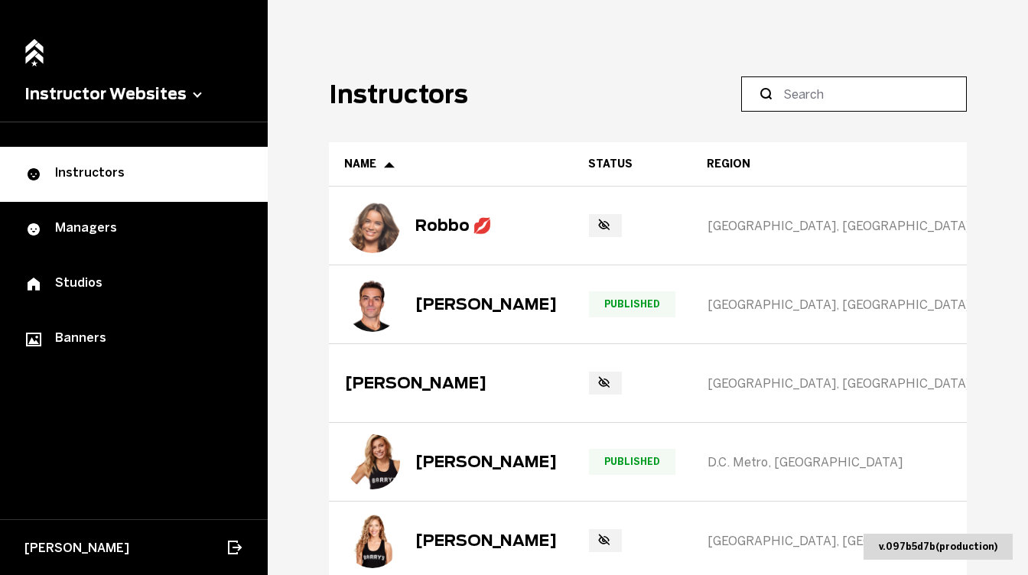
click at [826, 88] on input at bounding box center [860, 94] width 152 height 18
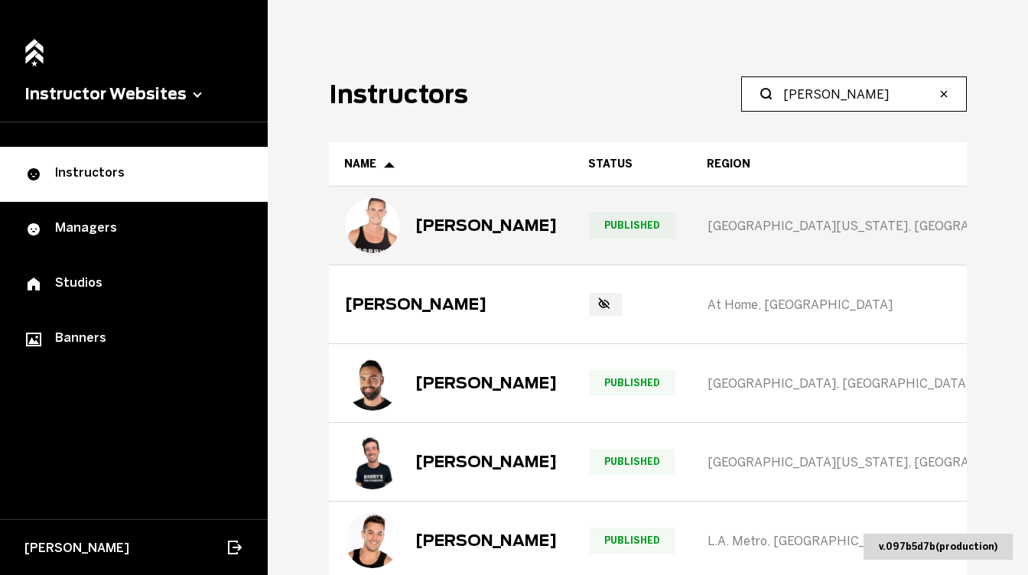
type input "nick"
click at [416, 240] on div "Nick Feeney" at bounding box center [451, 225] width 212 height 55
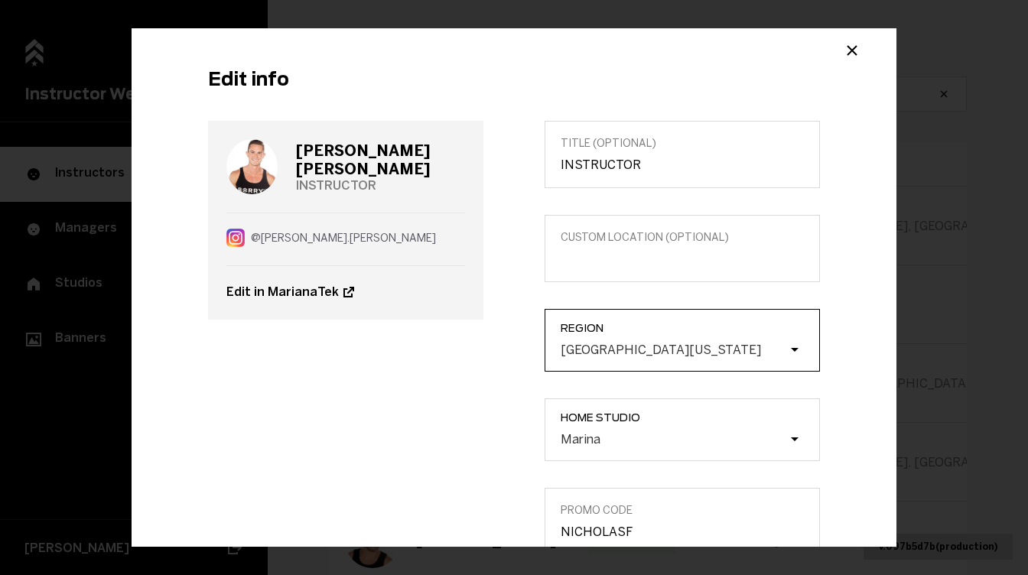
click at [588, 344] on div "Northern California" at bounding box center [661, 349] width 200 height 15
click at [484, 350] on input "Region Northern California" at bounding box center [484, 350] width 0 height 0
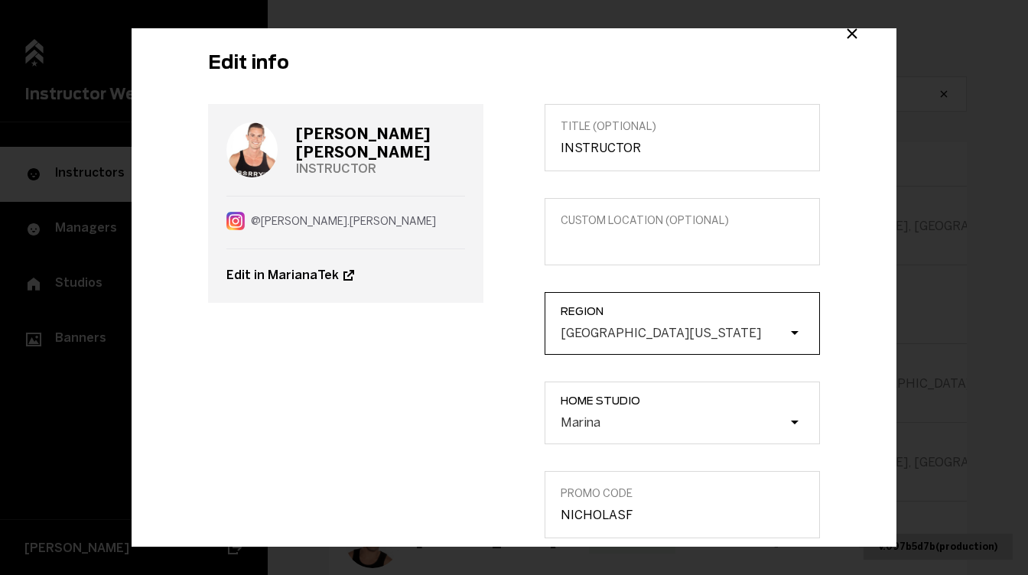
scroll to position [11, 0]
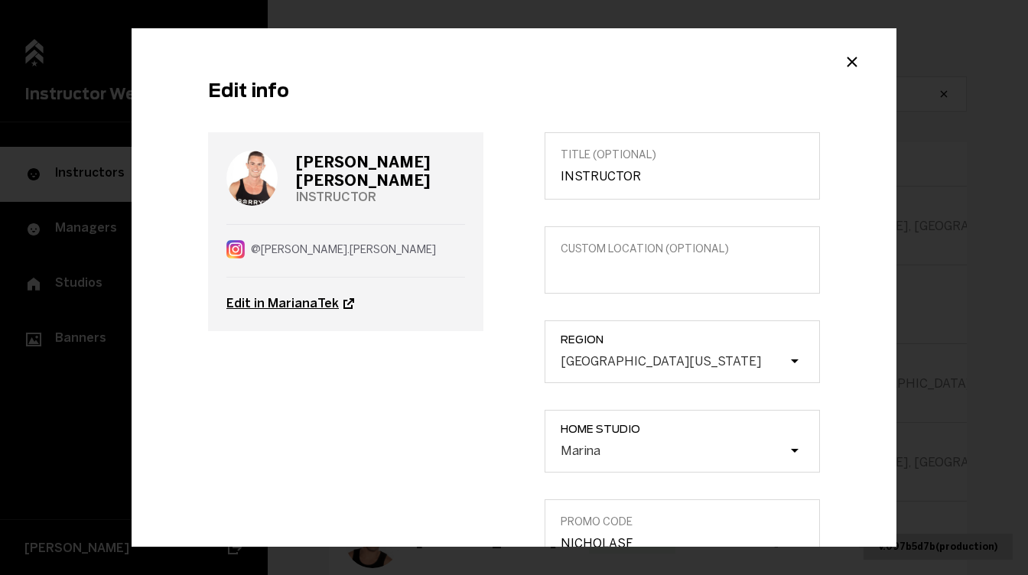
click at [320, 297] on link "Edit in MarianaTek" at bounding box center [346, 304] width 239 height 54
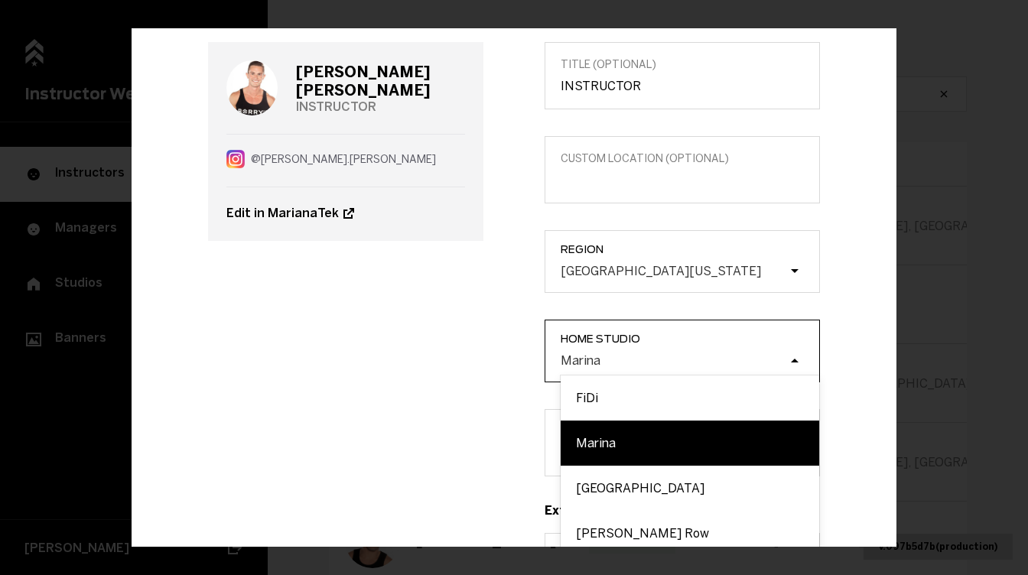
click at [587, 361] on div "option FiDi focused, 1 of 8. 8 results available. Use Up and Down to choose opt…" at bounding box center [690, 361] width 259 height 17
click at [484, 360] on input "Home Studio option FiDi focused, 1 of 8. 8 results available. Use Up and Down t…" at bounding box center [484, 360] width 0 height 0
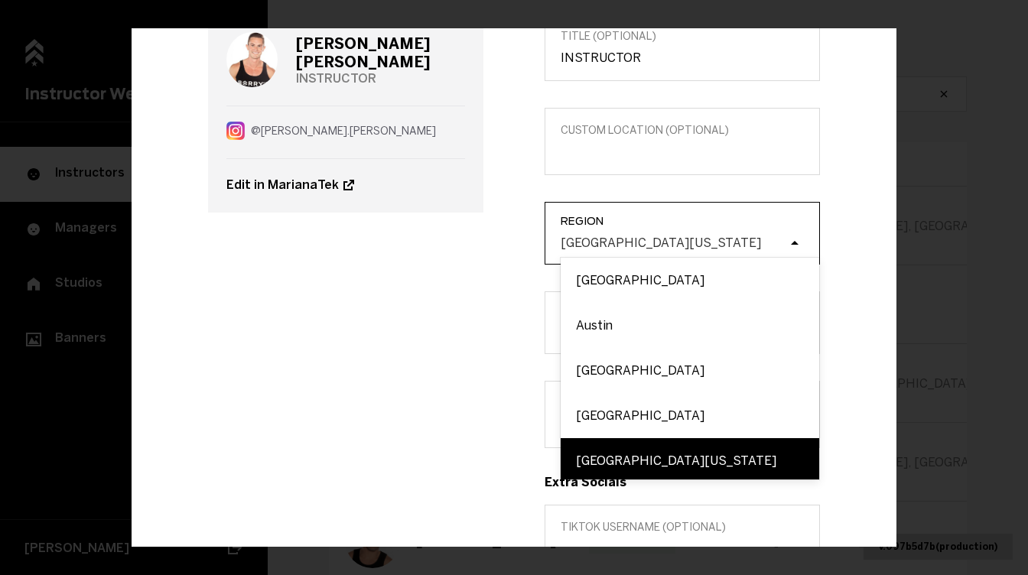
click at [601, 241] on div "Northern California" at bounding box center [661, 242] width 200 height 15
click at [484, 243] on input "Region option Miami focused, 1 of 54. 54 results available. Use Up and Down to …" at bounding box center [484, 243] width 0 height 0
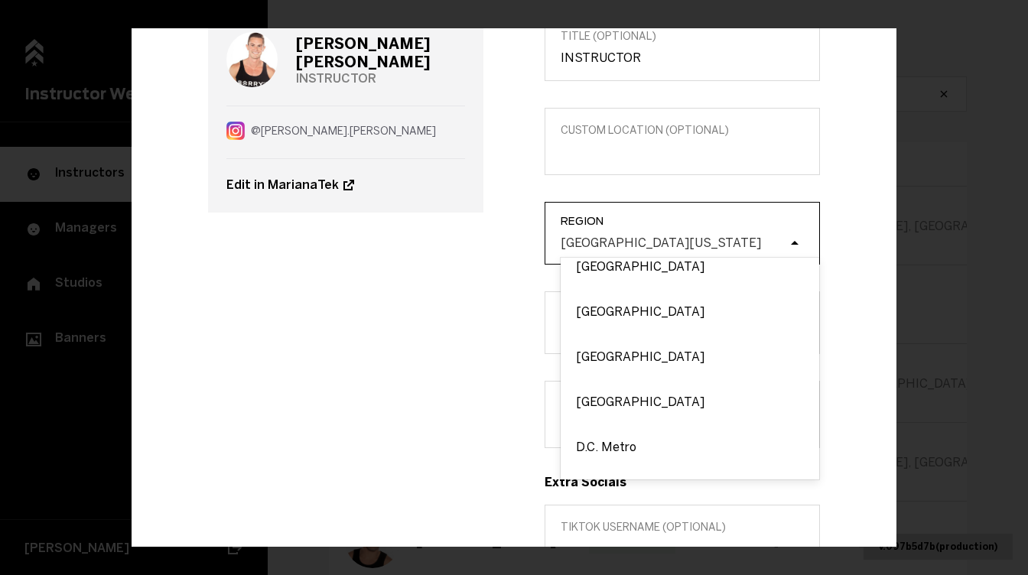
scroll to position [919, 0]
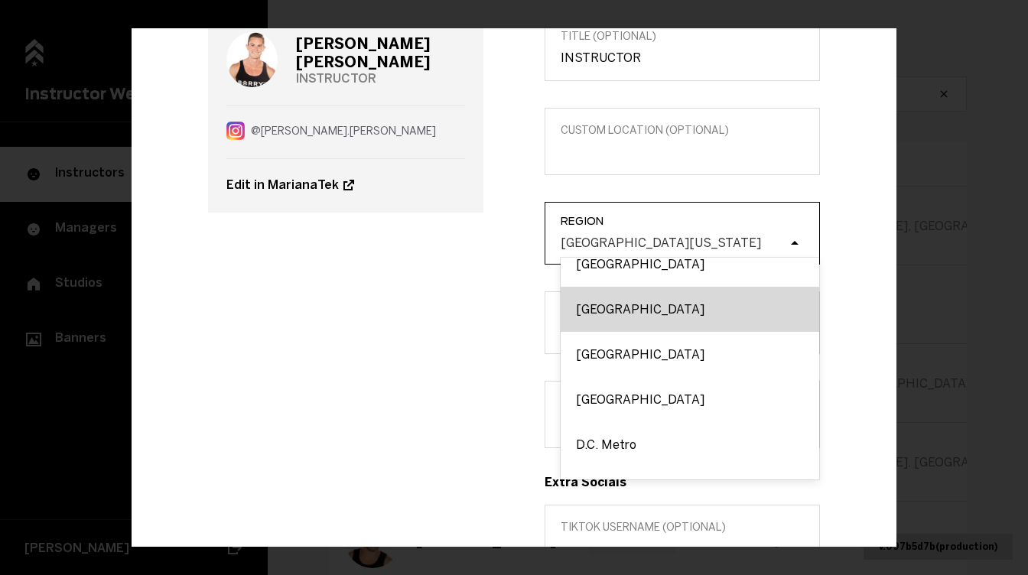
click at [598, 315] on div "Charleston" at bounding box center [690, 309] width 259 height 45
click at [484, 243] on input "Region option Charleston focused, 22 of 54. 54 results available. Use Up and Do…" at bounding box center [484, 243] width 0 height 0
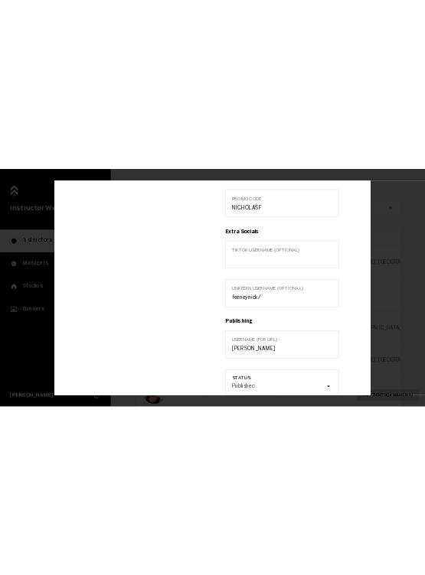
scroll to position [605, 0]
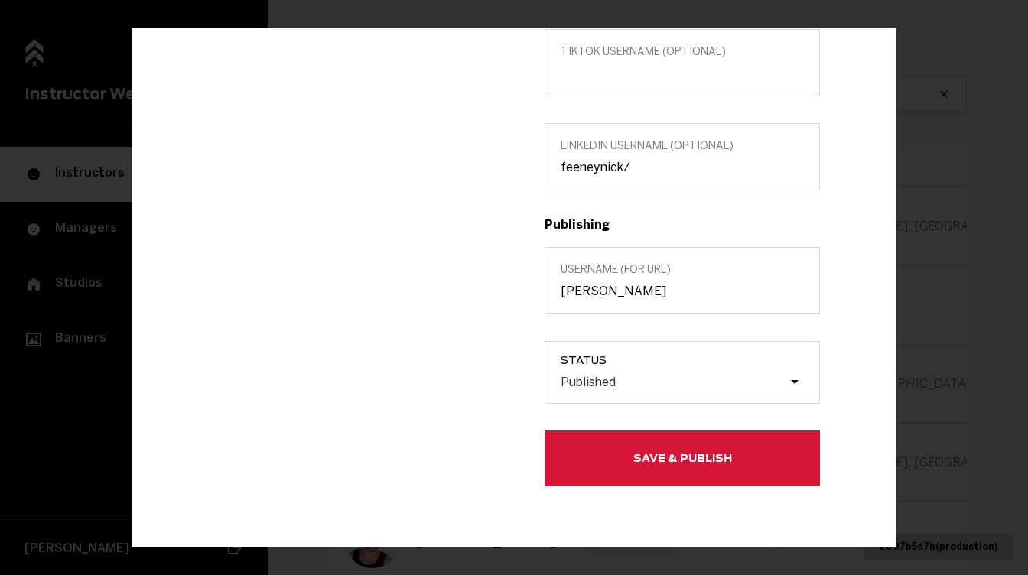
click at [939, 211] on div "Edit info Nick Feeney INSTRUCTOR Edit in MarianaTek Title (optional) INSTRUCTOR…" at bounding box center [514, 287] width 1028 height 575
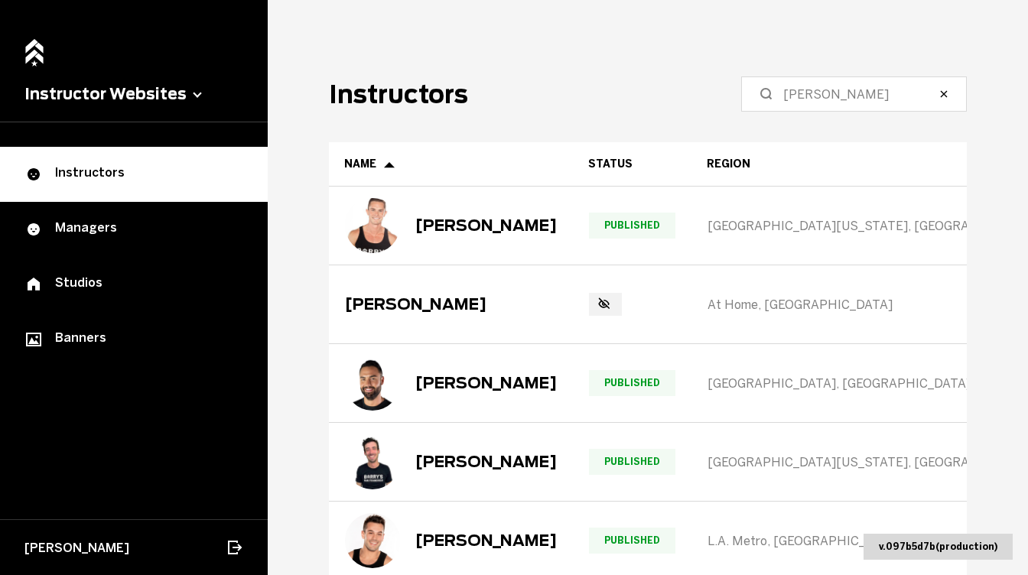
click at [944, 92] on icon "button" at bounding box center [944, 94] width 12 height 12
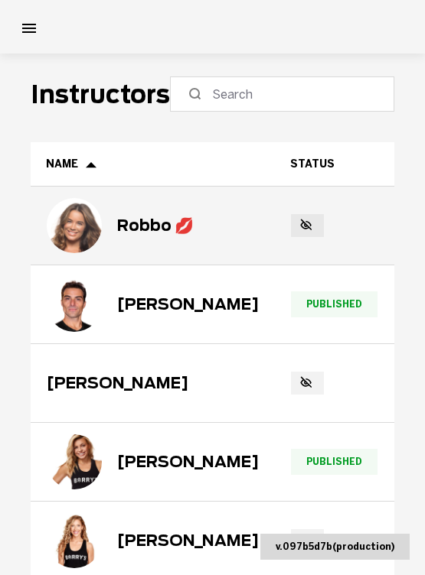
click at [129, 227] on div "Robbo 💋" at bounding box center [155, 226] width 77 height 18
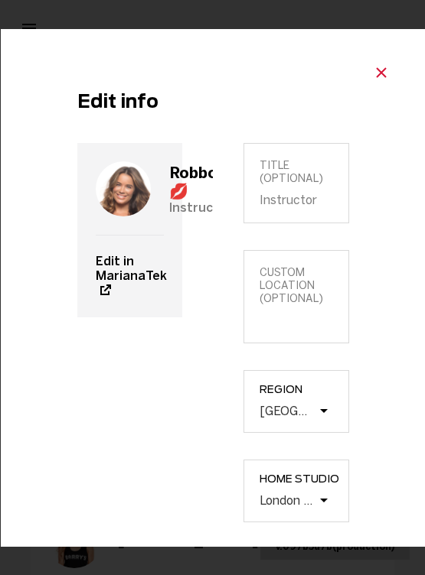
click at [386, 68] on icon "Close modal" at bounding box center [380, 72] width 18 height 18
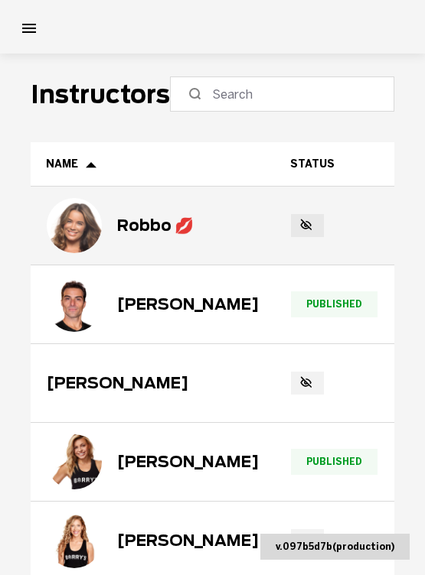
click at [172, 229] on div "Robbo 💋" at bounding box center [155, 226] width 77 height 18
